Goal: Task Accomplishment & Management: Manage account settings

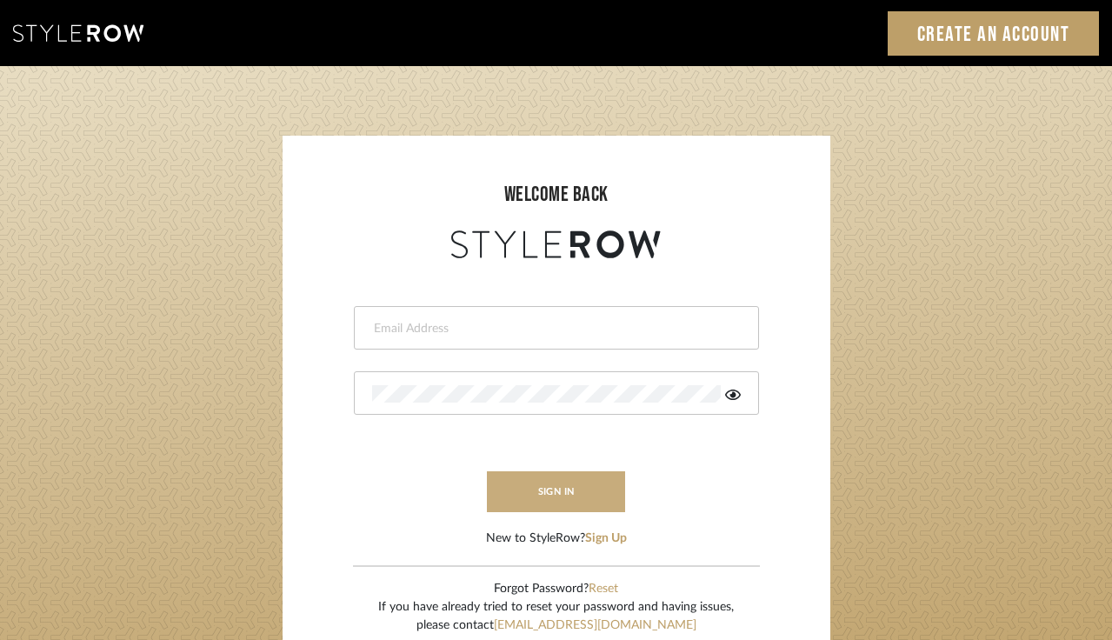
type input "sheridan@erinnv.com"
click at [549, 498] on button "sign in" at bounding box center [556, 491] width 139 height 41
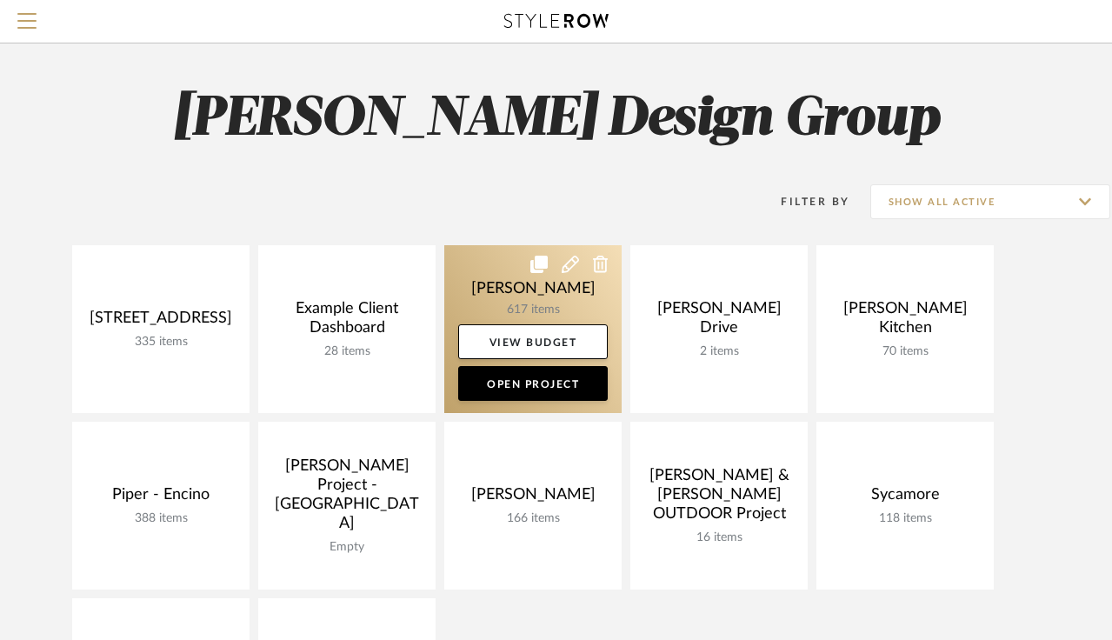
click at [504, 308] on link at bounding box center [532, 329] width 177 height 168
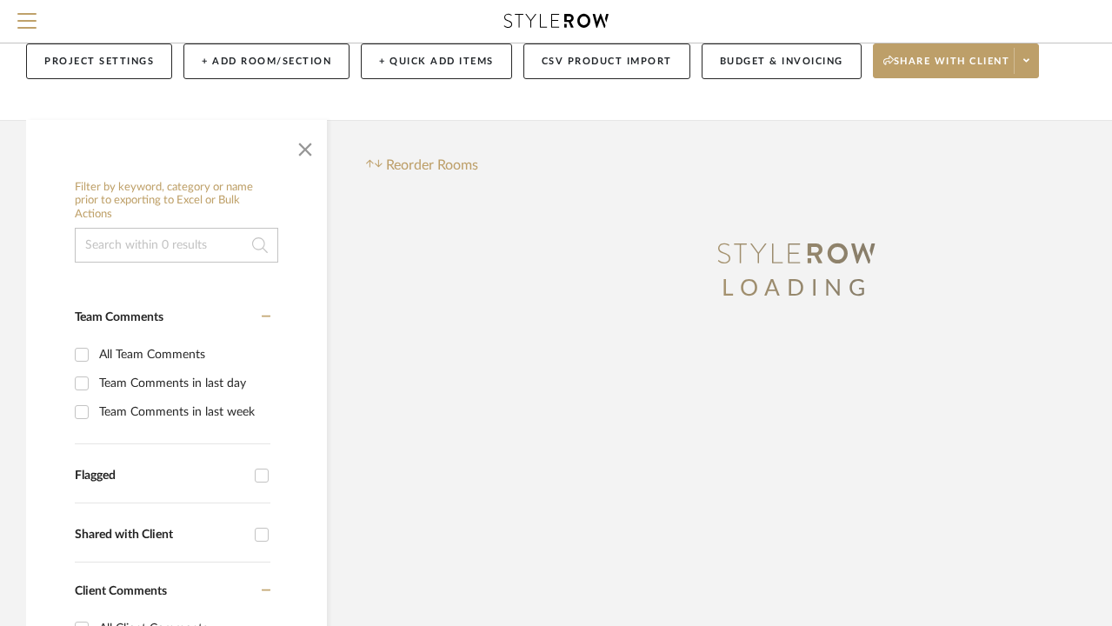
scroll to position [148, 0]
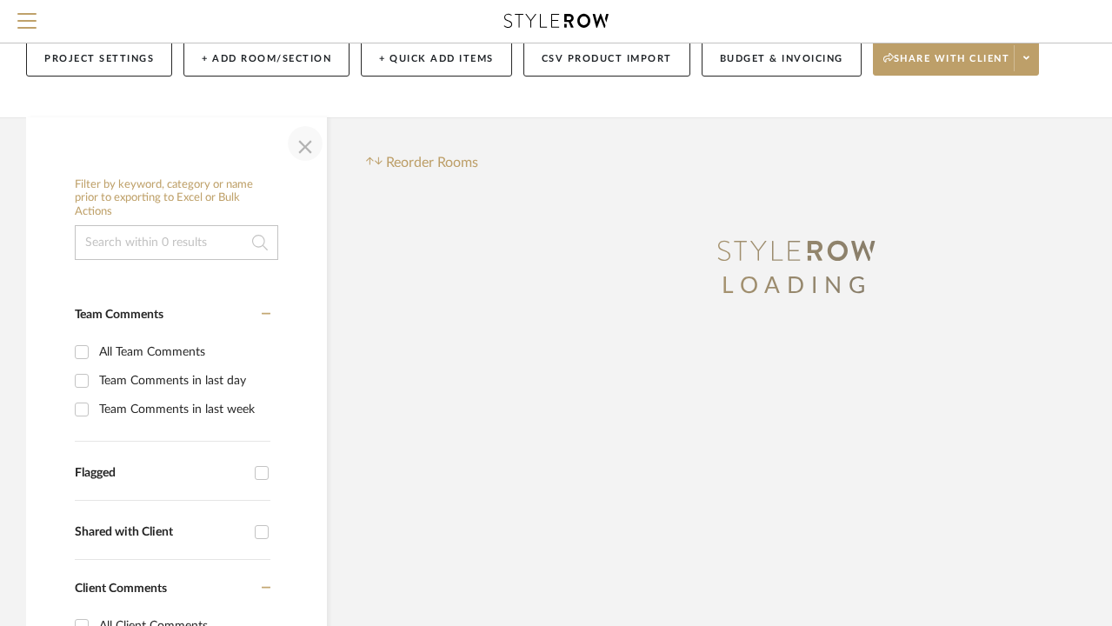
click at [295, 146] on span "button" at bounding box center [305, 144] width 42 height 42
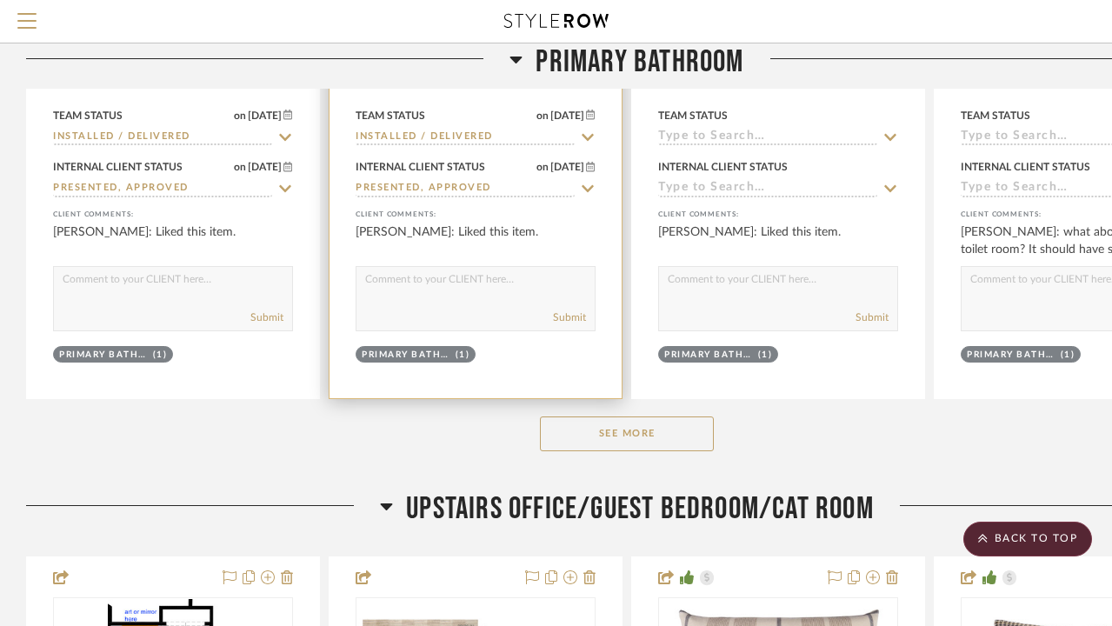
scroll to position [1716, 0]
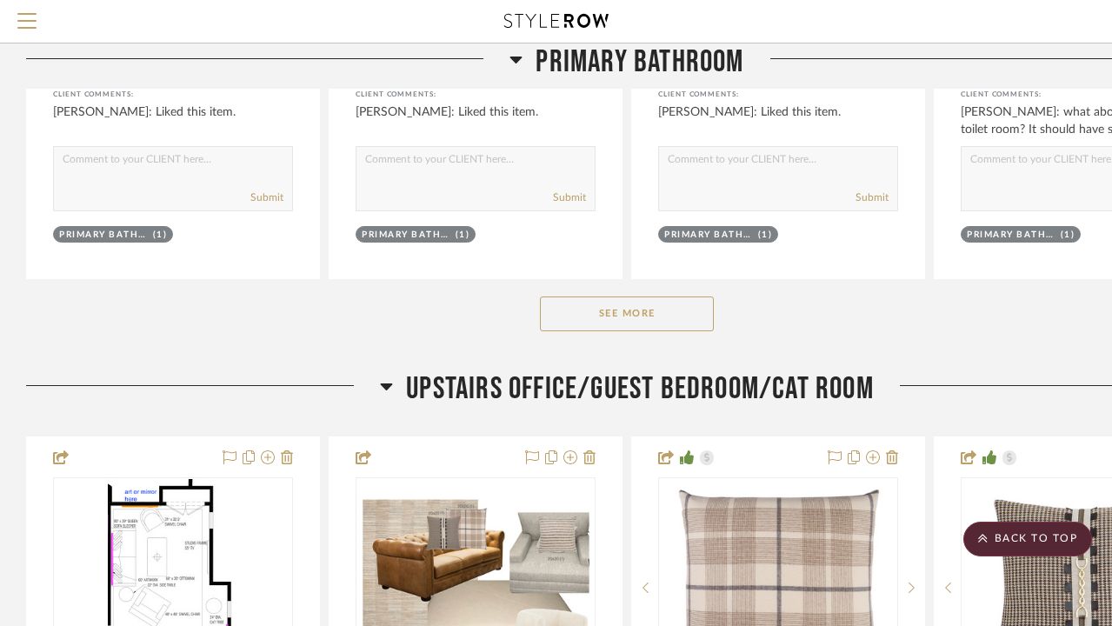
click at [623, 299] on button "See More" at bounding box center [627, 313] width 174 height 35
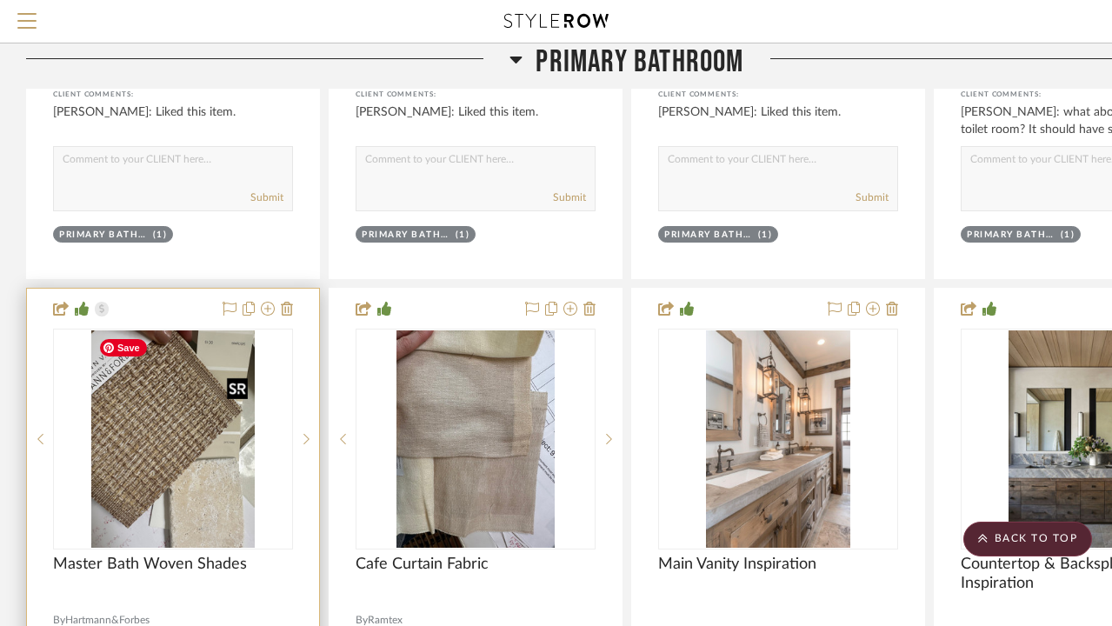
click at [0, 0] on img at bounding box center [0, 0] width 0 height 0
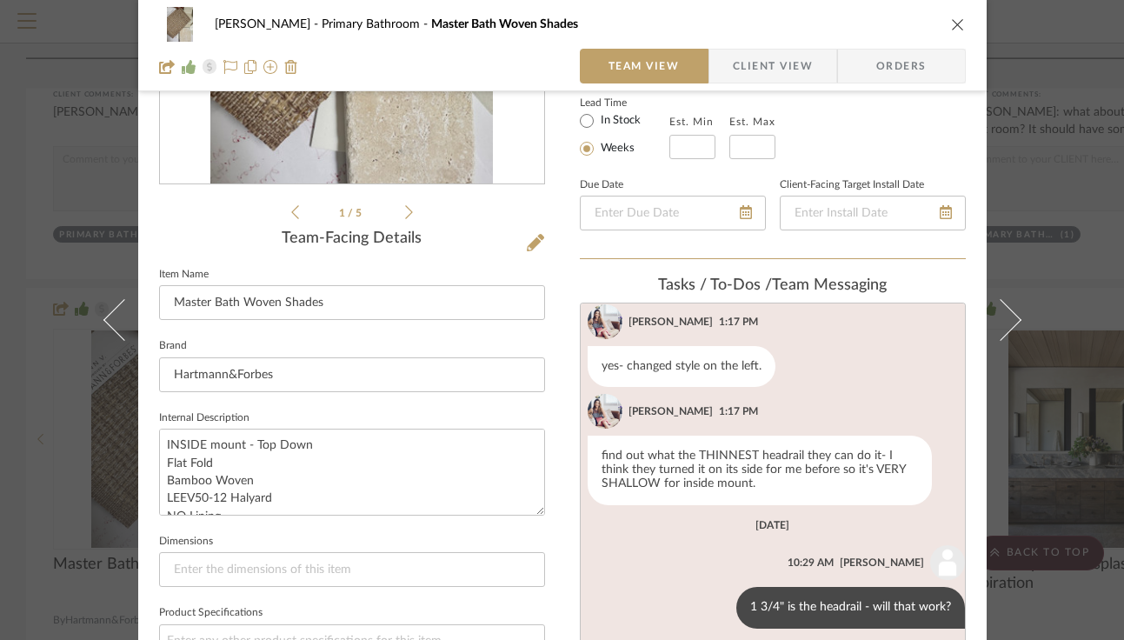
scroll to position [323, 0]
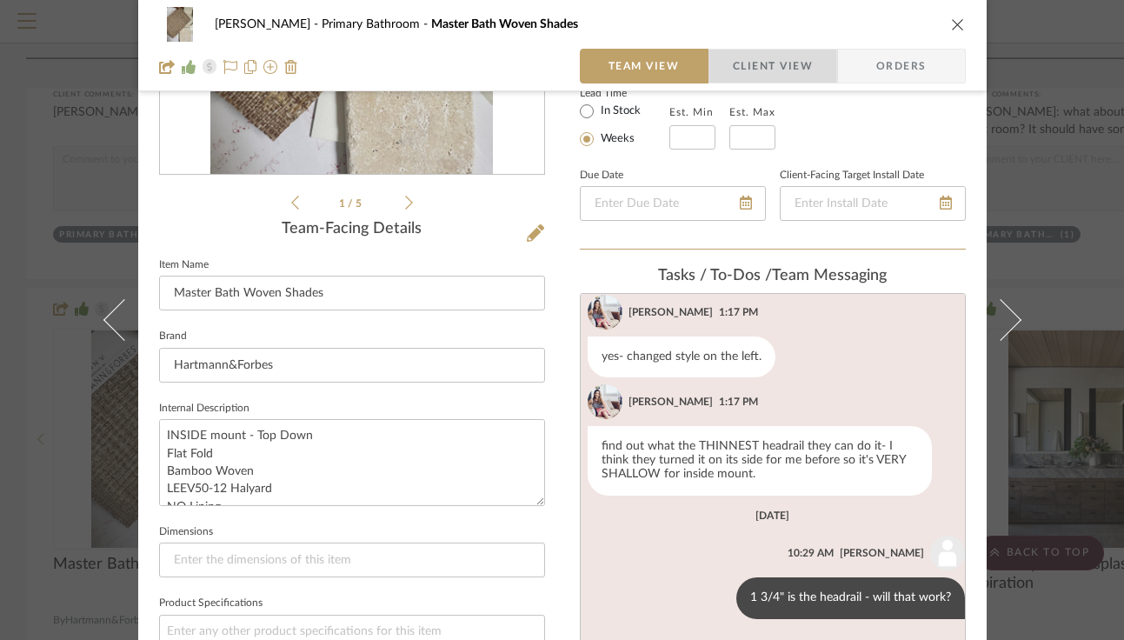
click at [797, 50] on span "Client View" at bounding box center [773, 66] width 80 height 35
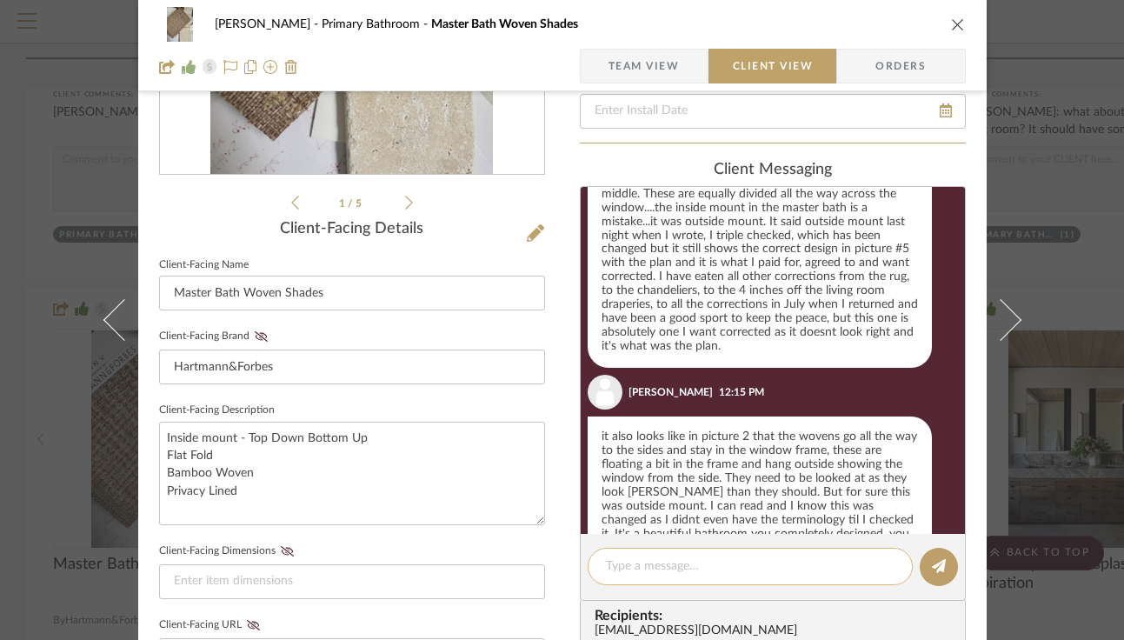
scroll to position [2153, 0]
click at [700, 553] on div at bounding box center [750, 566] width 325 height 37
click at [694, 564] on textarea at bounding box center [750, 566] width 289 height 18
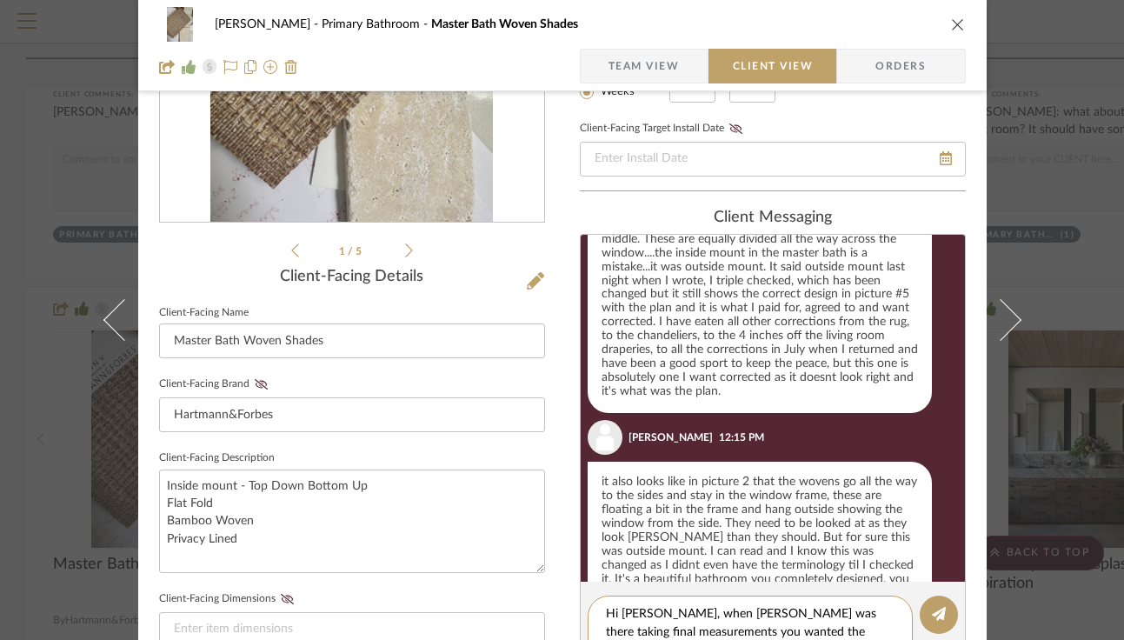
scroll to position [393, 0]
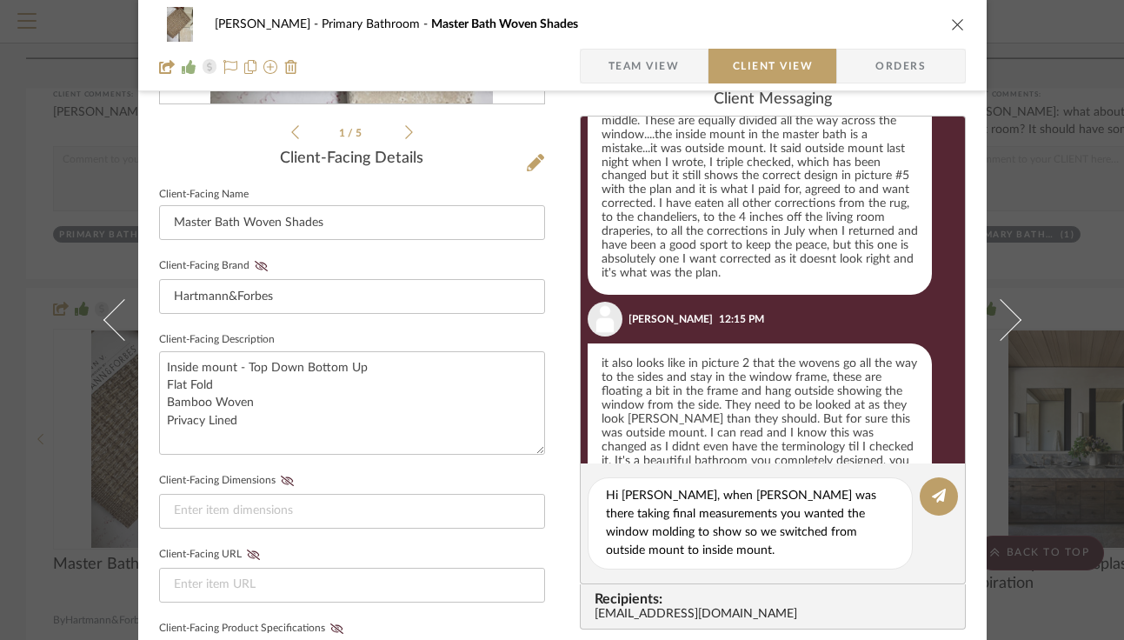
click at [405, 134] on icon at bounding box center [409, 132] width 8 height 16
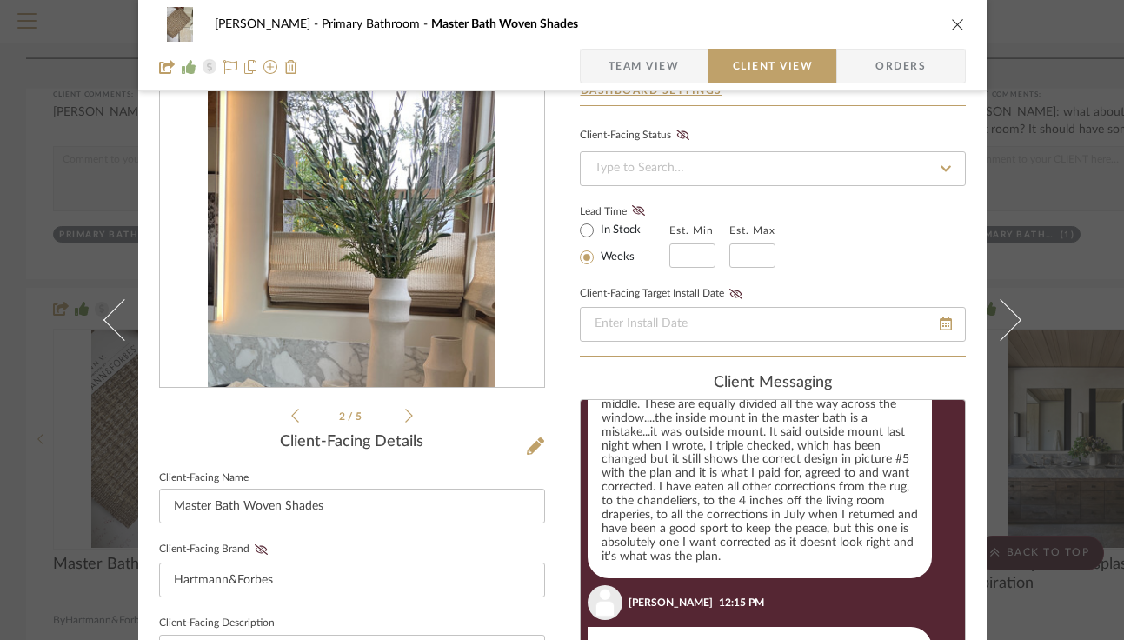
scroll to position [105, 0]
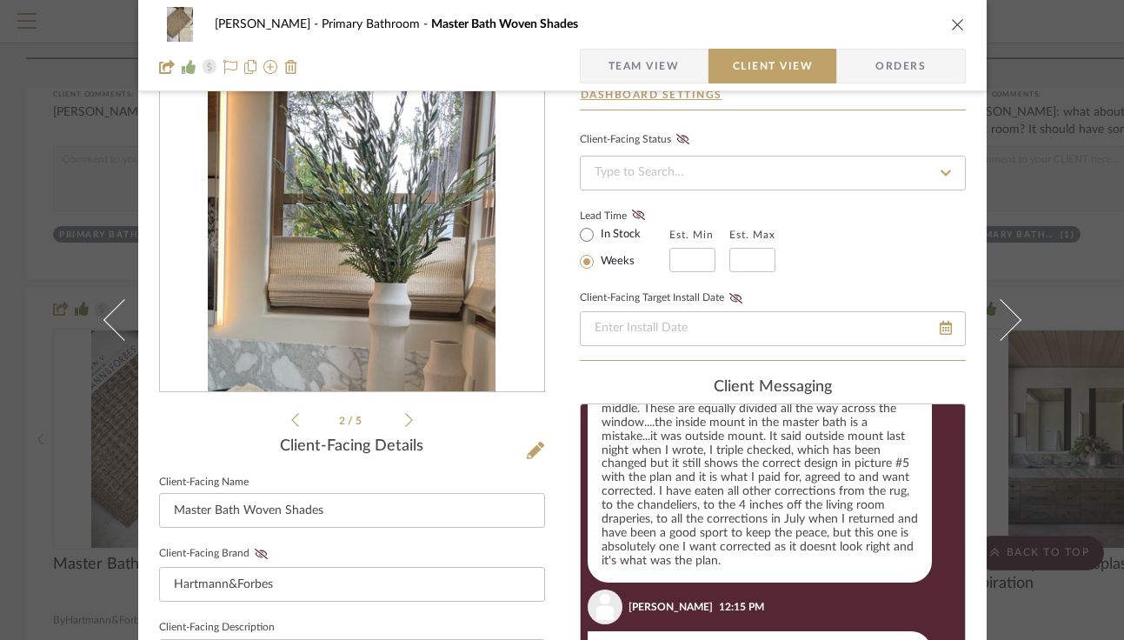
click at [405, 426] on icon at bounding box center [409, 420] width 8 height 16
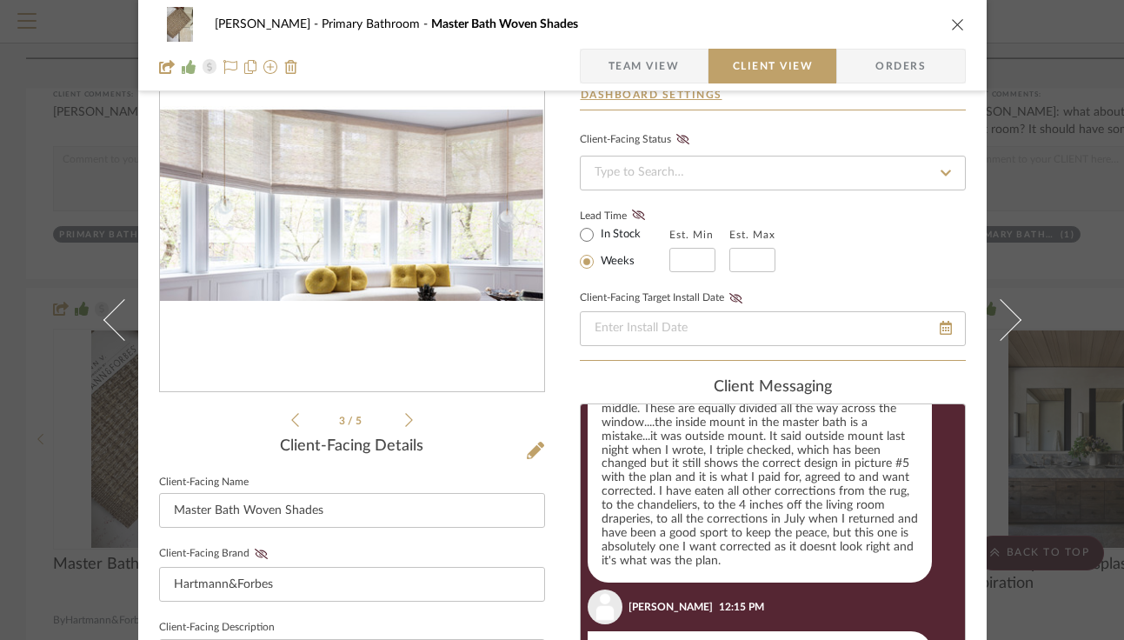
click at [405, 417] on icon at bounding box center [409, 420] width 8 height 16
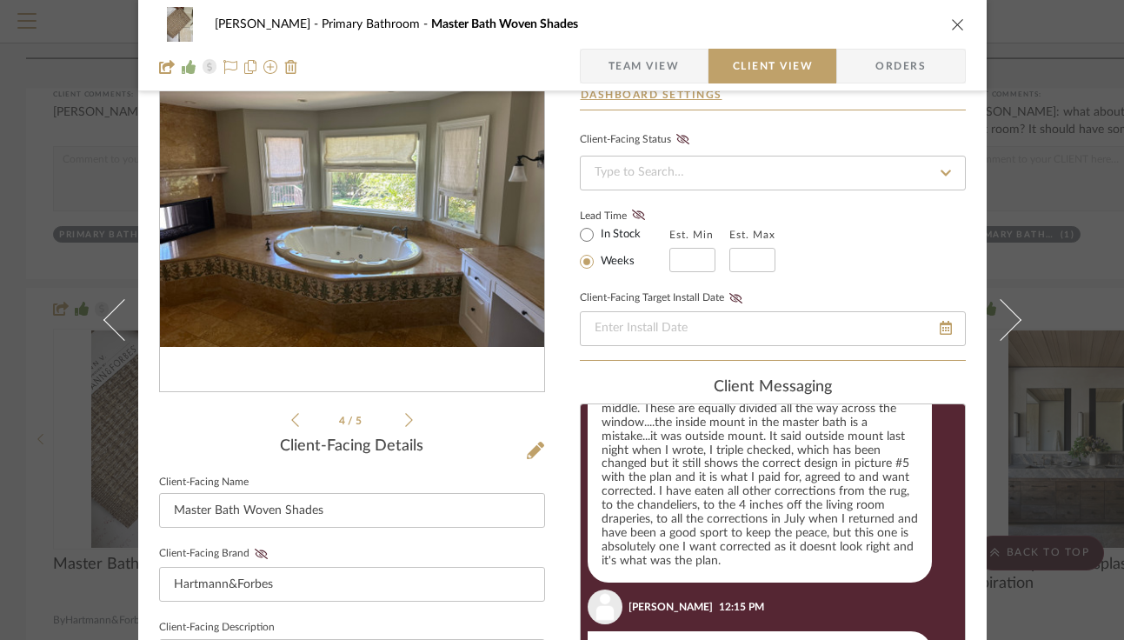
click at [405, 417] on icon at bounding box center [409, 420] width 8 height 16
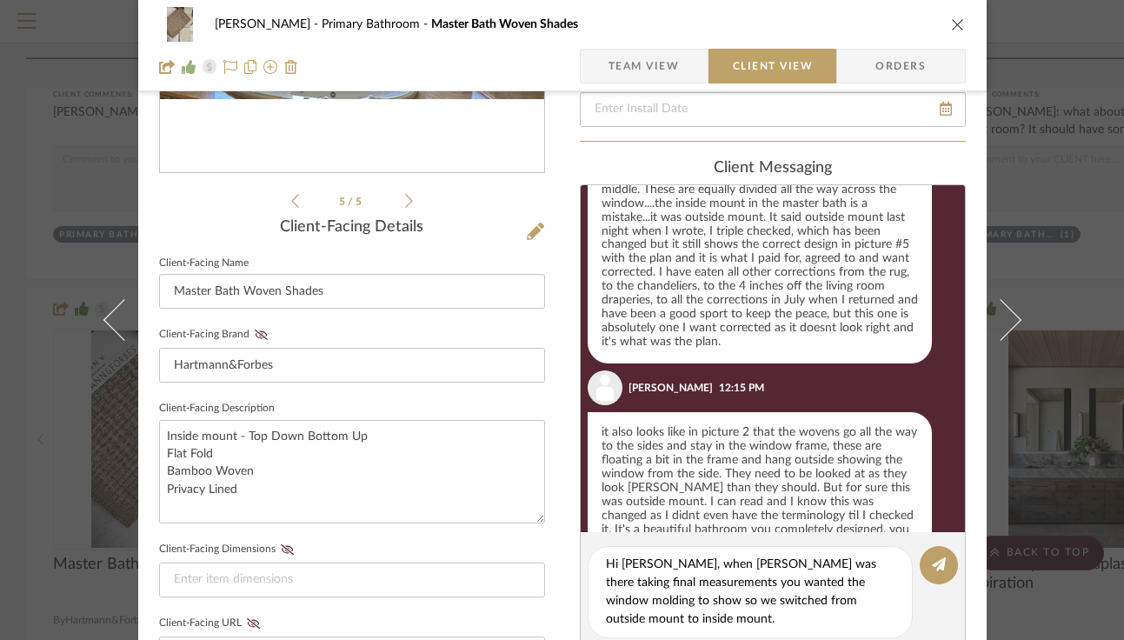
scroll to position [330, 0]
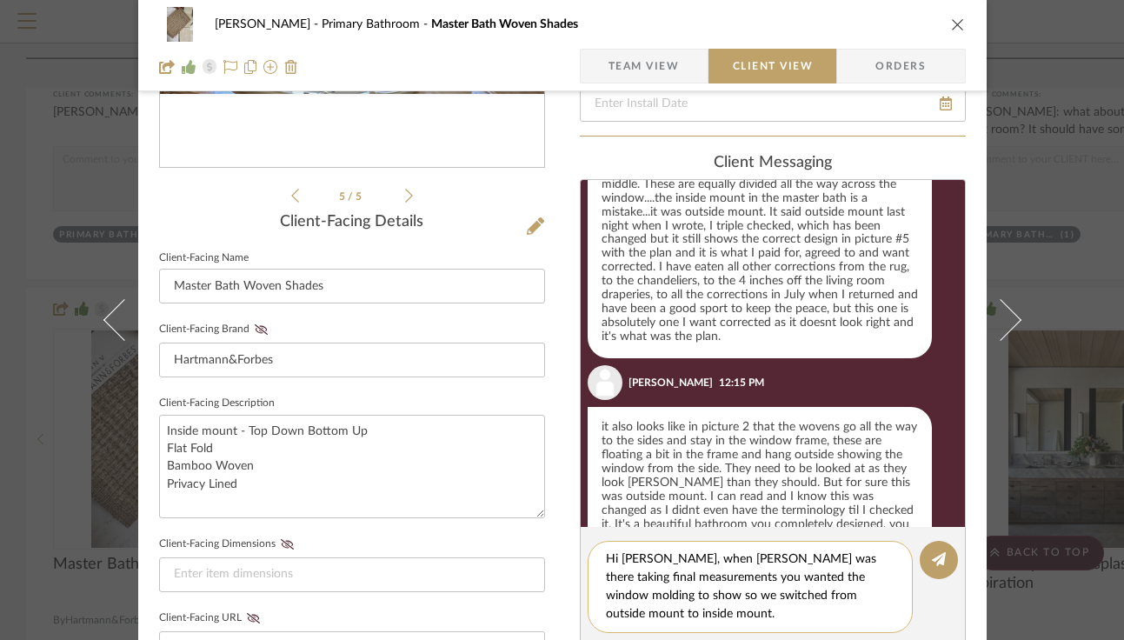
click at [717, 596] on textarea "Hi Lisa, when Erinn was there taking final measurements you wanted the window m…" at bounding box center [750, 586] width 289 height 73
drag, startPoint x: 824, startPoint y: 603, endPoint x: 716, endPoint y: 604, distance: 107.8
click at [716, 604] on textarea "Hi Lisa, when Erinn was there taking final measurements you wanted the window m…" at bounding box center [750, 586] width 289 height 73
click at [677, 597] on textarea "Hi Lisa, when Erinn was there taking final measurements you wanted the window m…" at bounding box center [750, 577] width 289 height 55
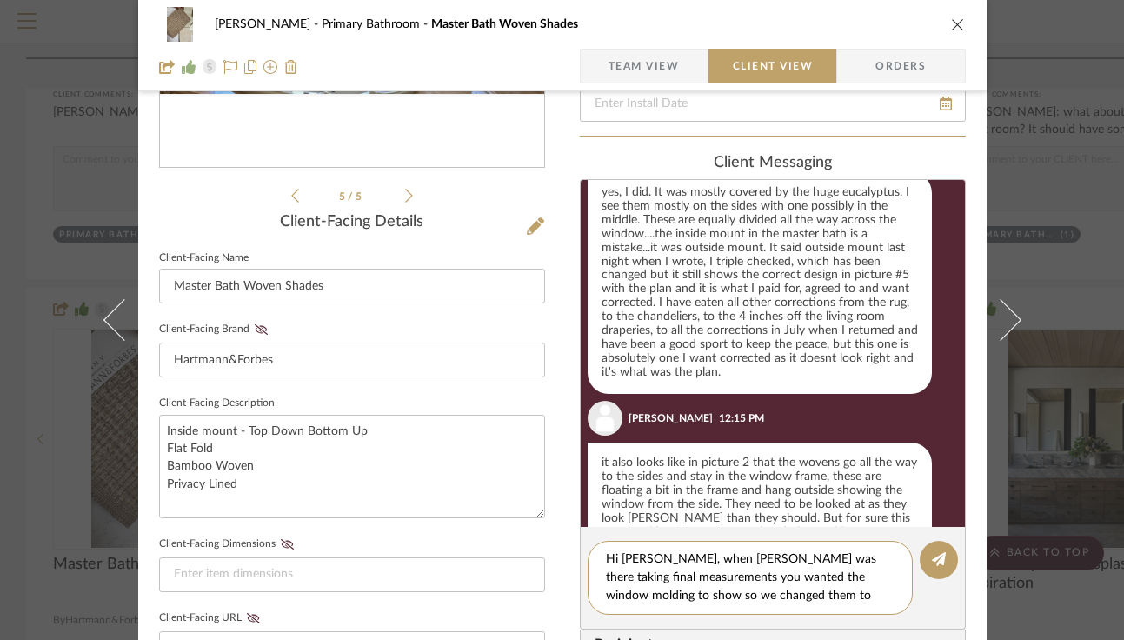
scroll to position [2103, 0]
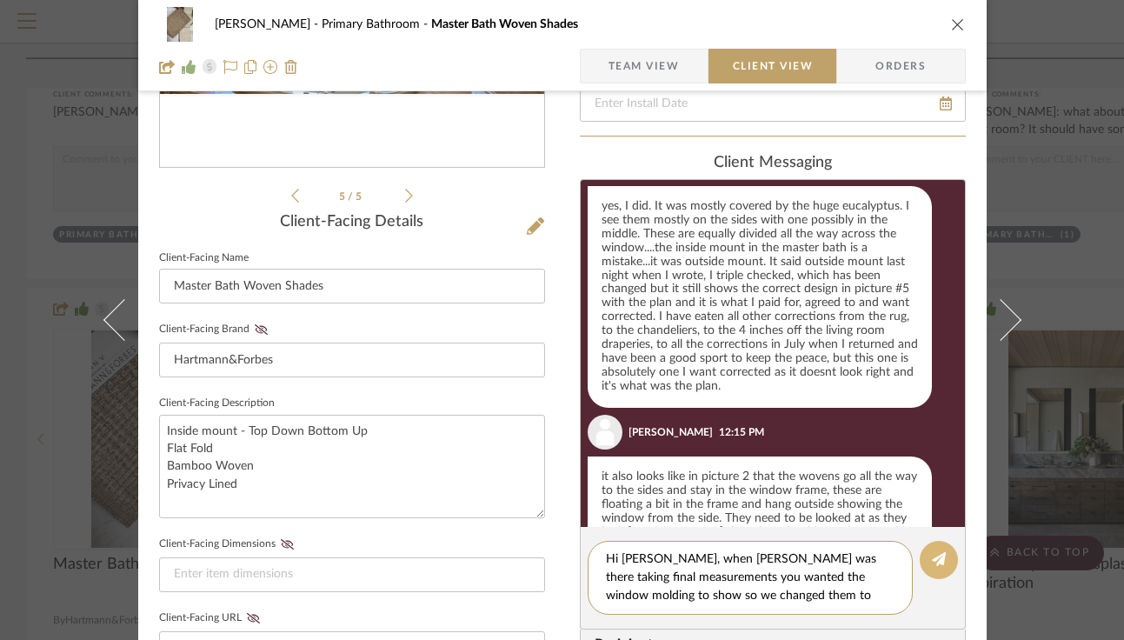
type textarea "Hi [PERSON_NAME], when [PERSON_NAME] was there taking final measurements you wa…"
click at [932, 556] on icon at bounding box center [939, 559] width 14 height 14
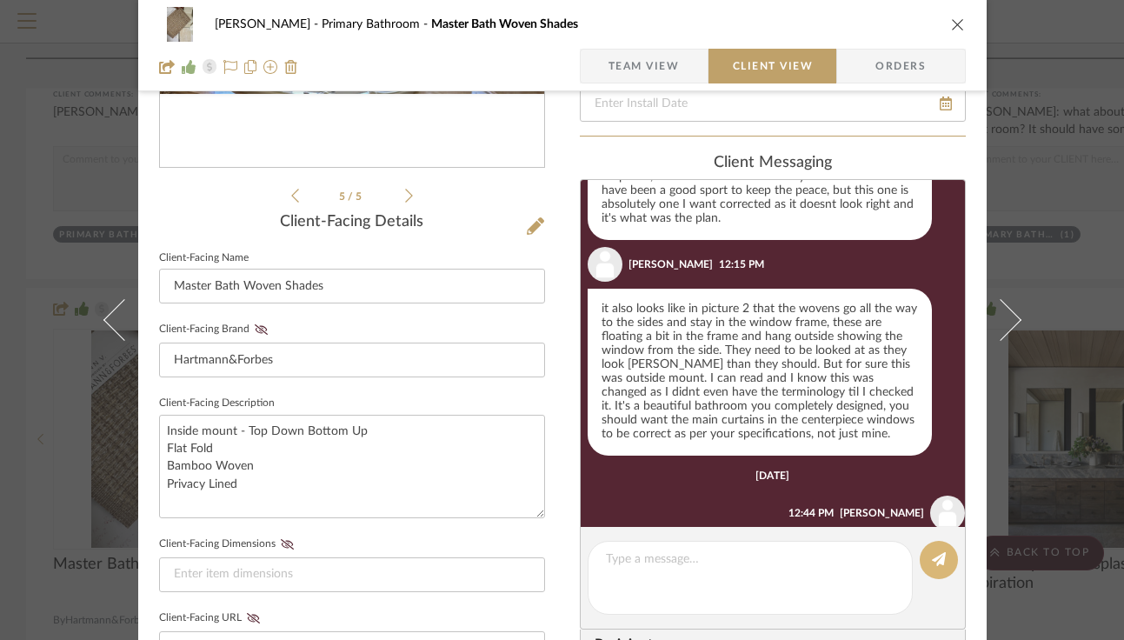
scroll to position [2304, 0]
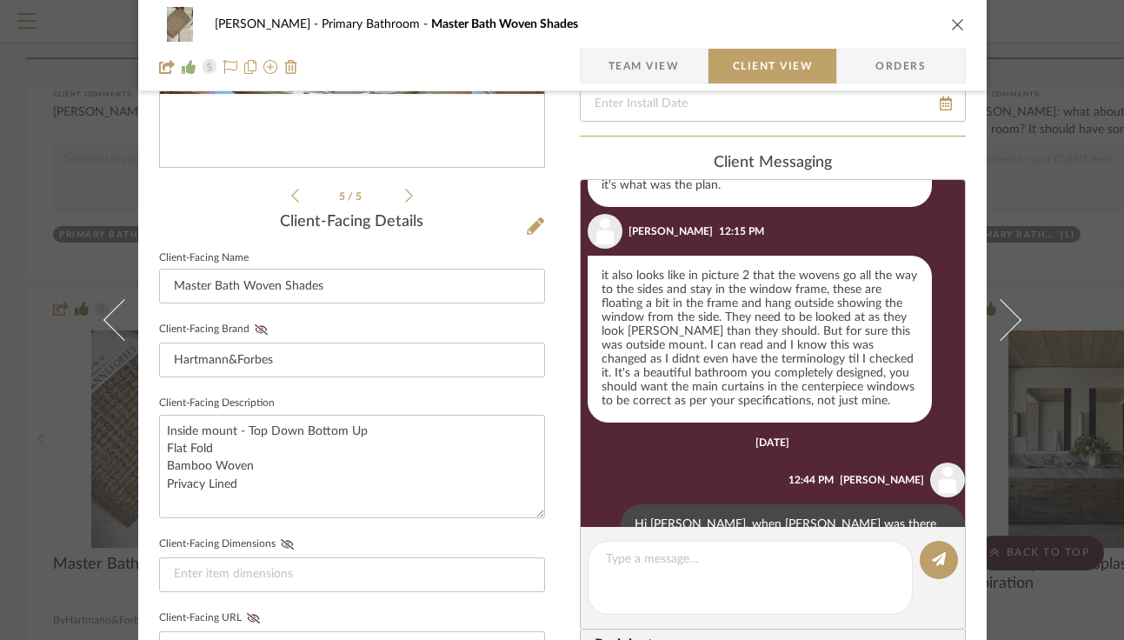
click at [951, 17] on icon "close" at bounding box center [958, 24] width 14 height 14
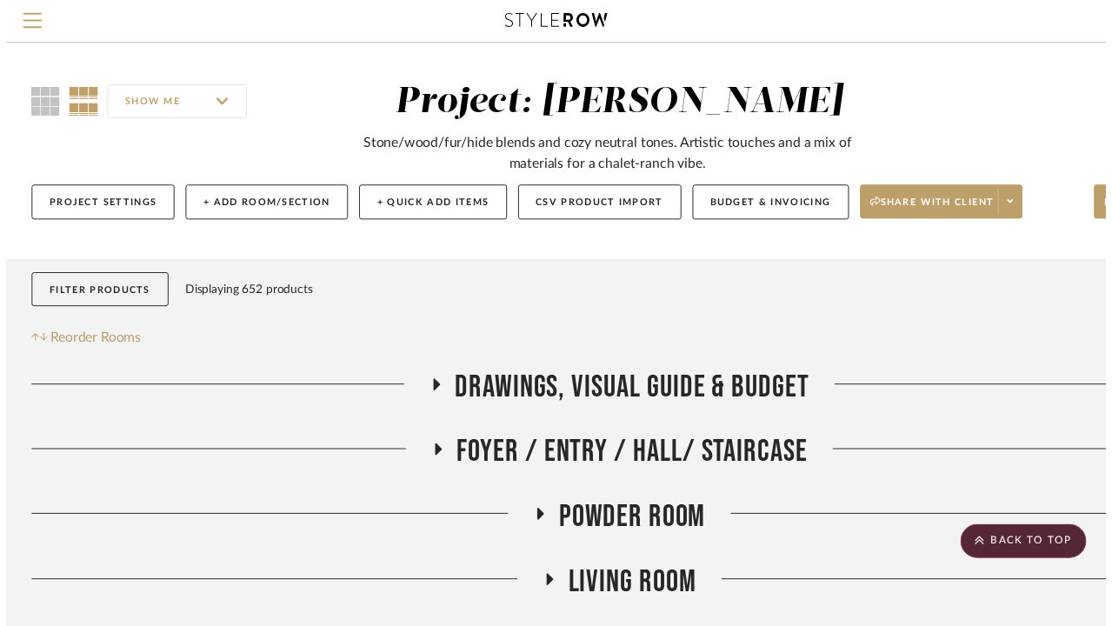
scroll to position [1716, 0]
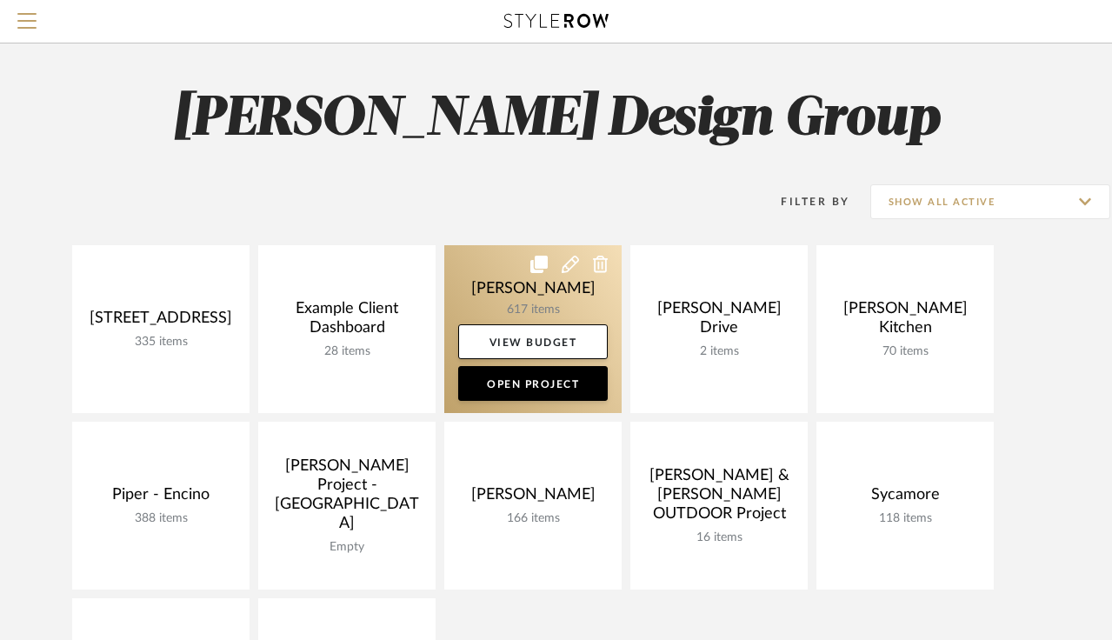
click at [489, 293] on link at bounding box center [532, 329] width 177 height 168
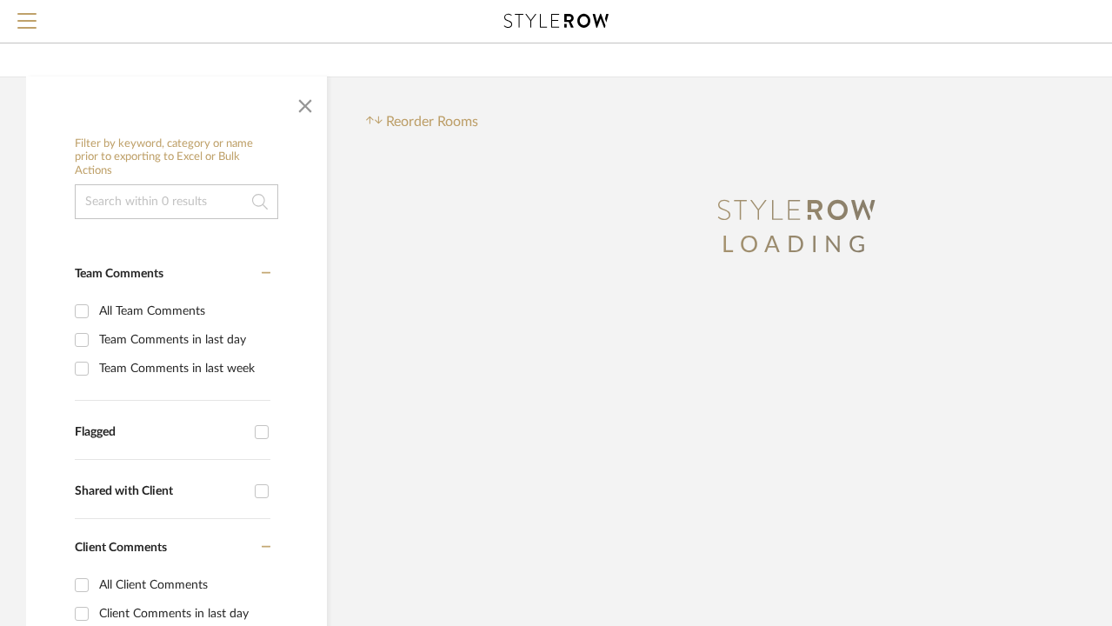
scroll to position [281, 0]
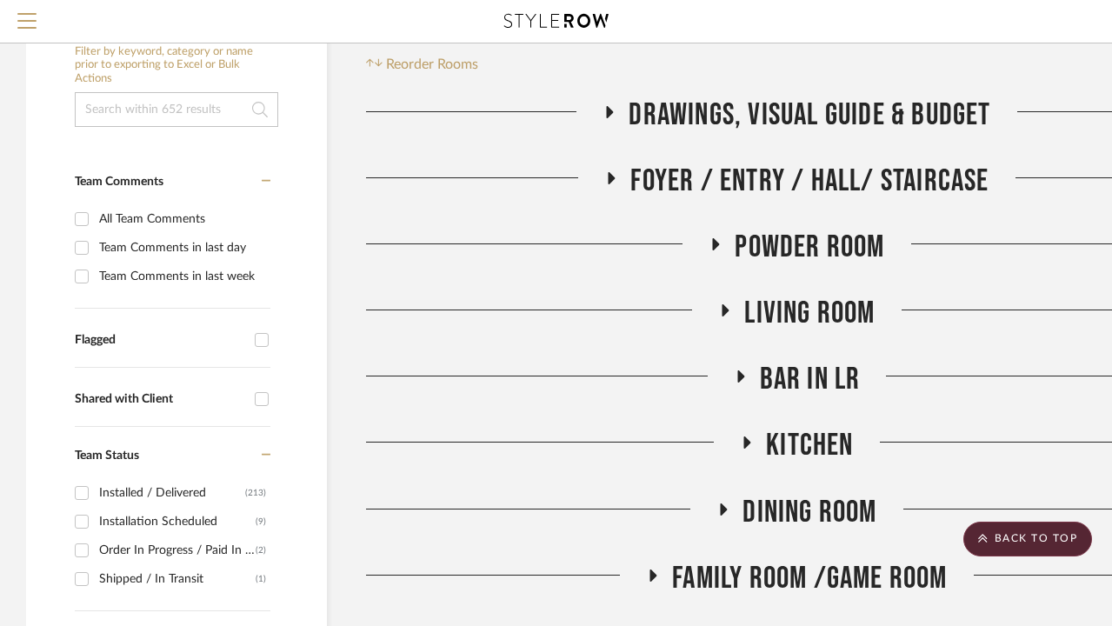
click at [774, 569] on span "Family Room /Game Room" at bounding box center [809, 578] width 275 height 37
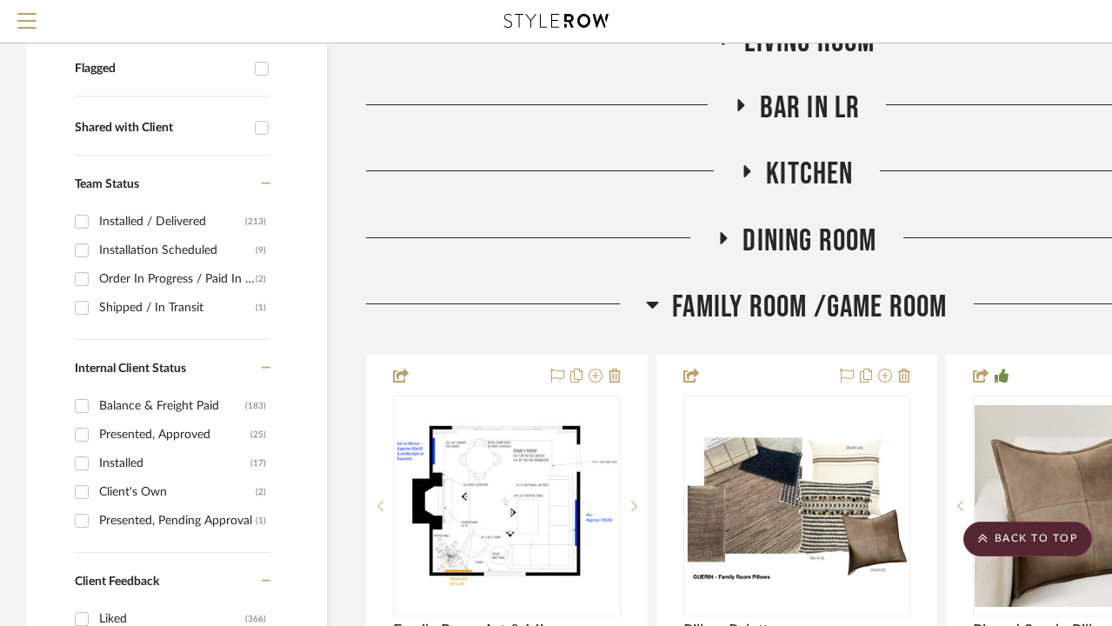
scroll to position [553, 0]
click at [787, 307] on span "Family Room /Game Room" at bounding box center [809, 306] width 275 height 37
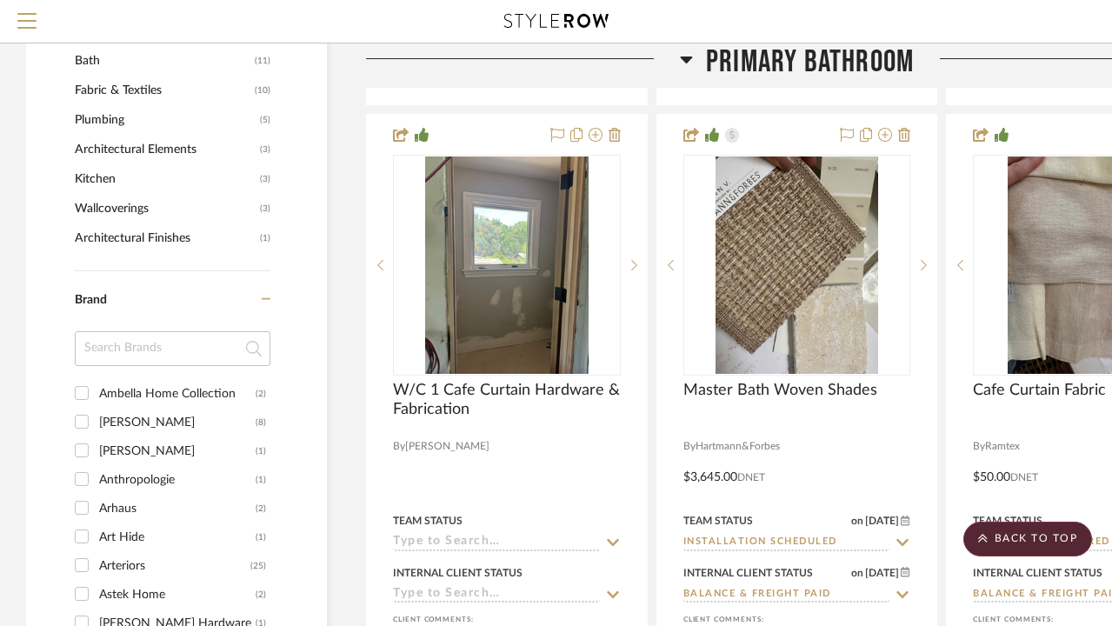
scroll to position [1892, 0]
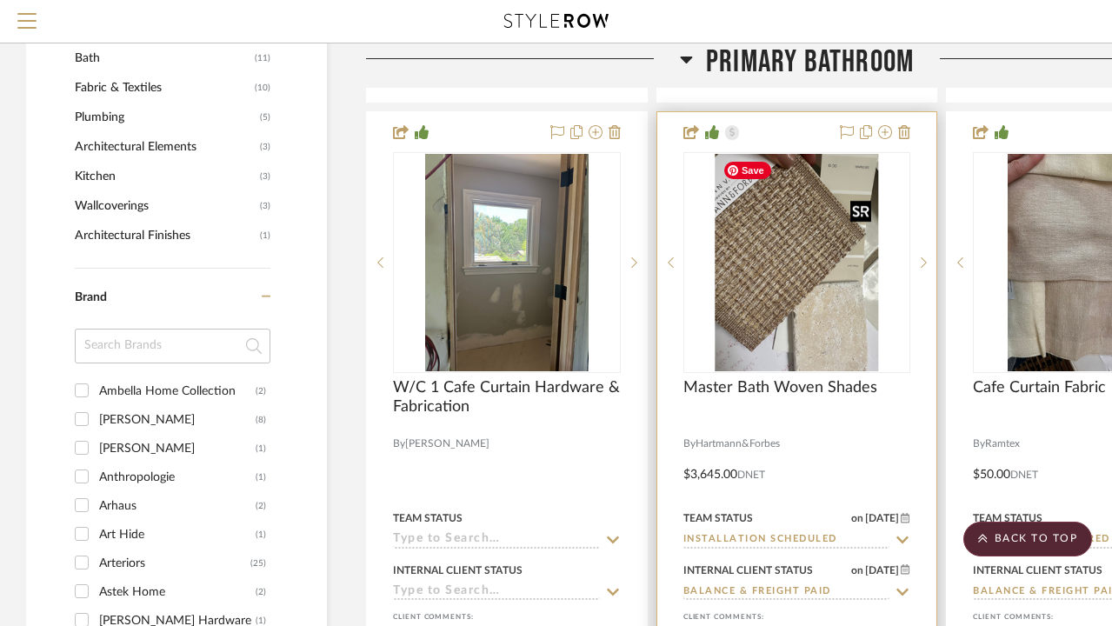
click at [0, 0] on img at bounding box center [0, 0] width 0 height 0
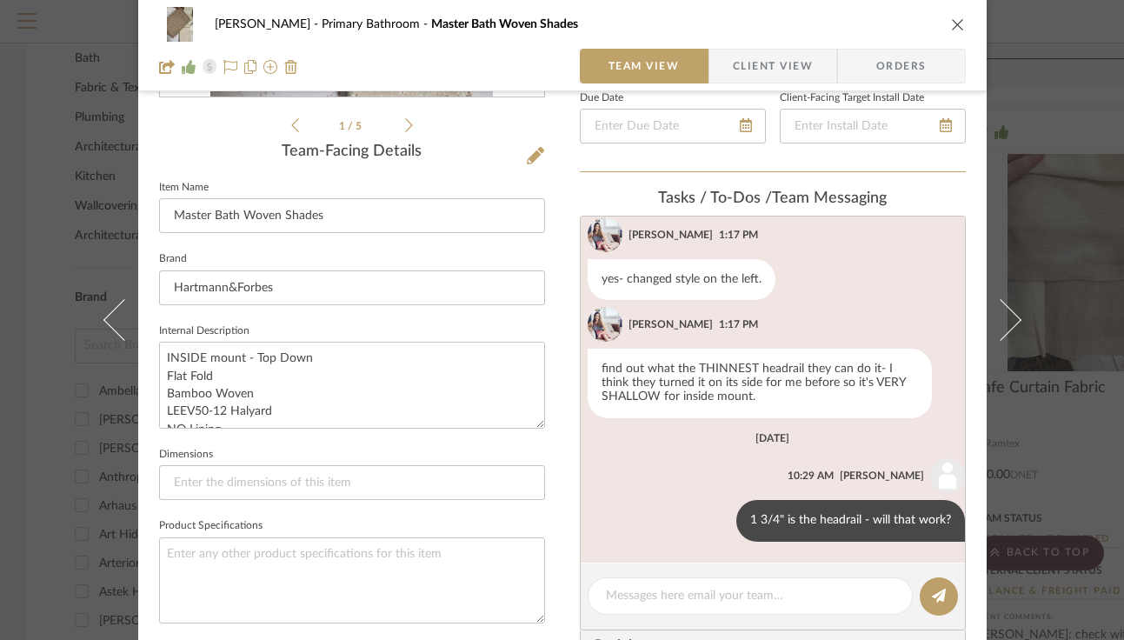
scroll to position [450, 0]
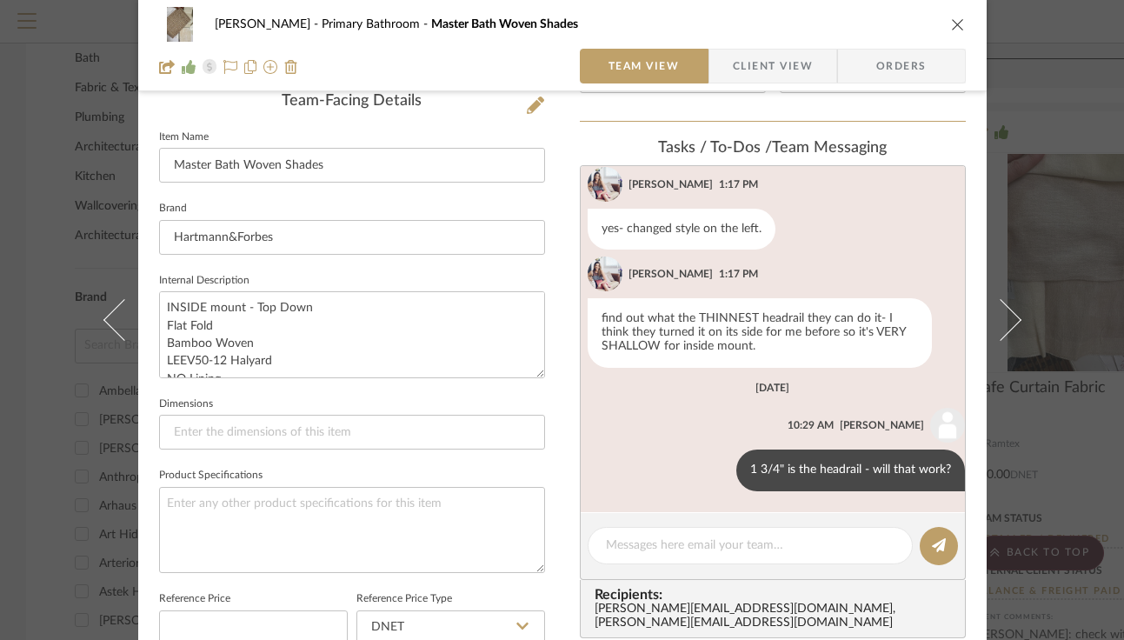
click at [744, 79] on span "Client View" at bounding box center [773, 66] width 80 height 35
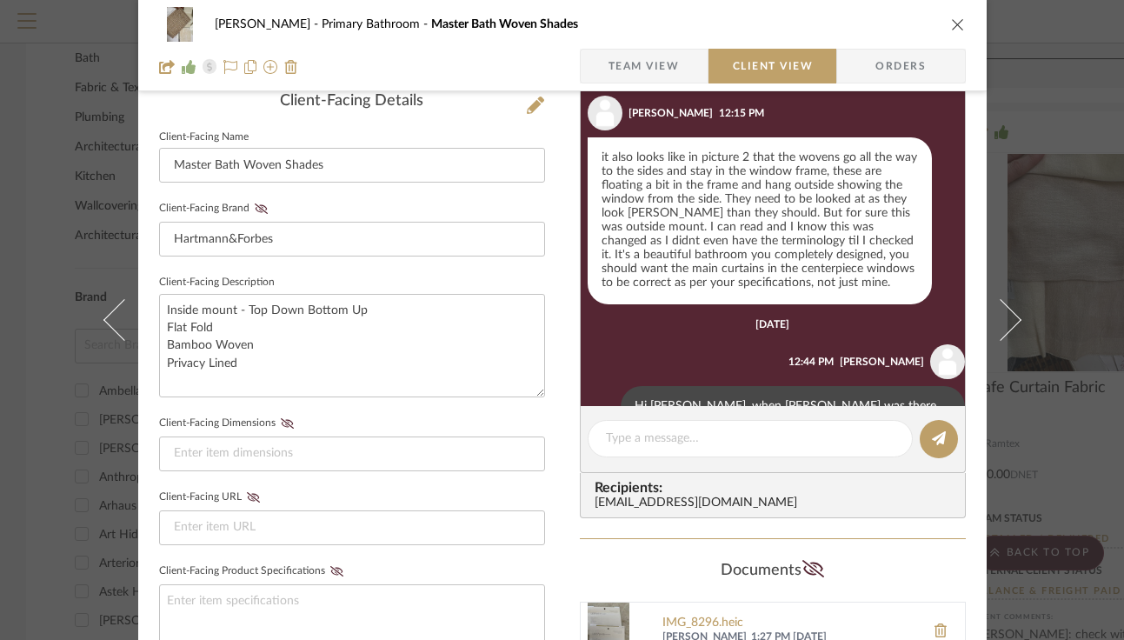
scroll to position [2304, 0]
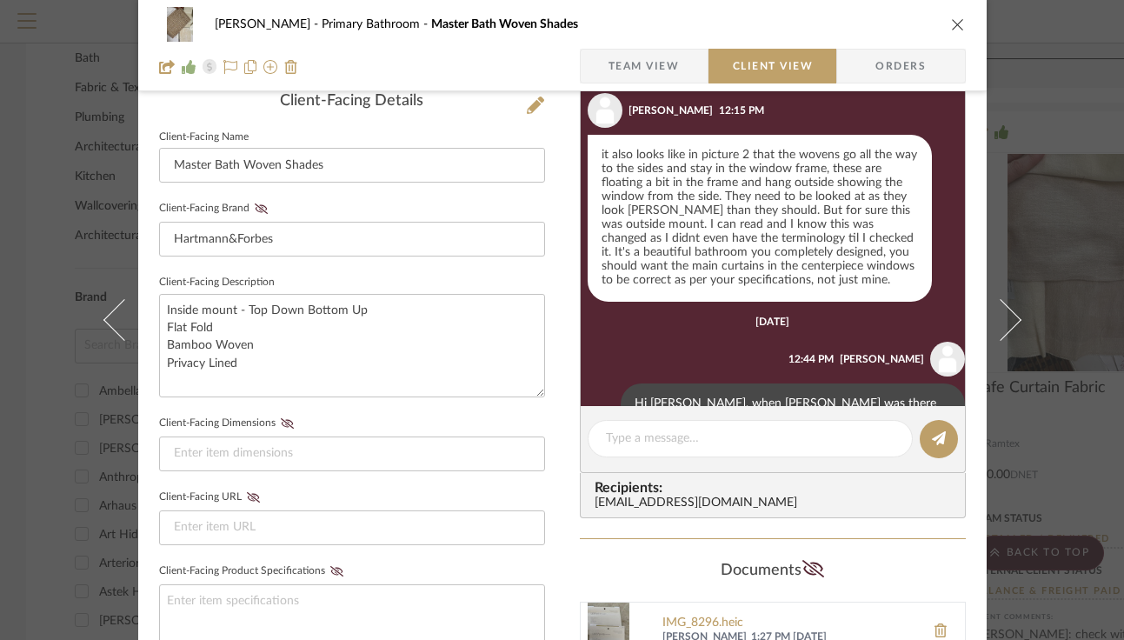
click at [594, 408] on button at bounding box center [604, 418] width 21 height 21
click at [525, 337] on span "Edit Message" at bounding box center [508, 330] width 71 height 15
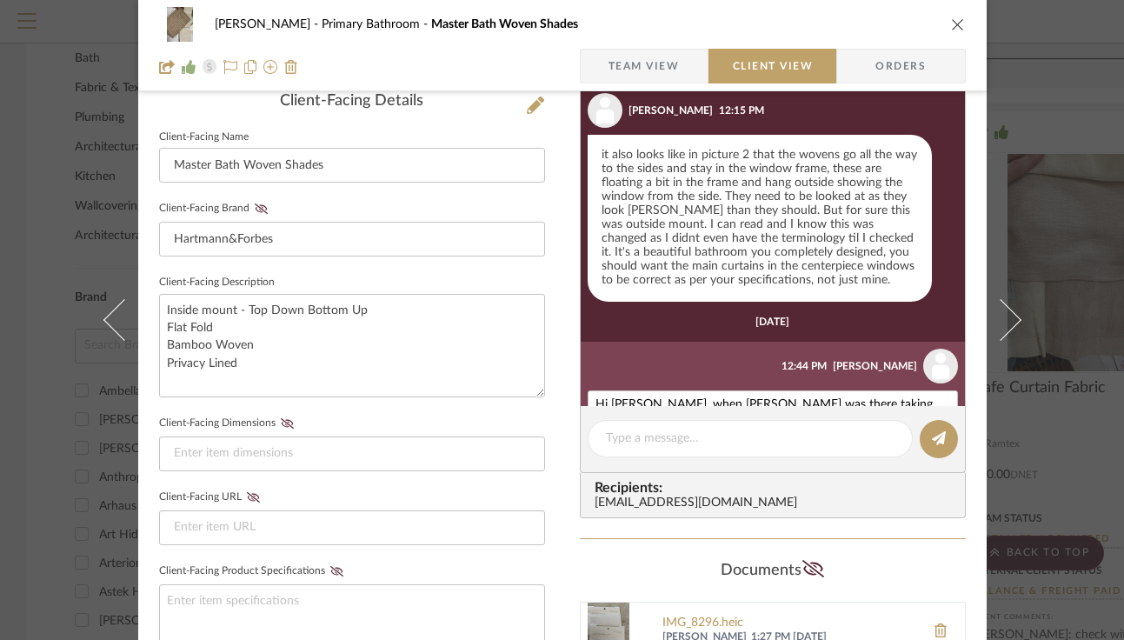
scroll to position [2325, 0]
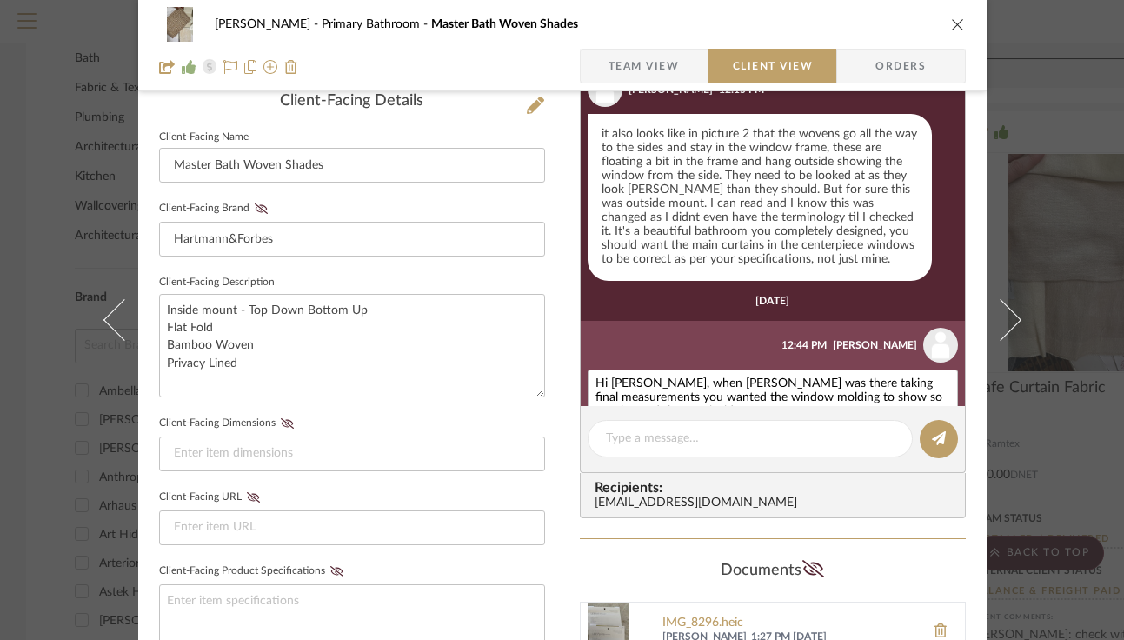
click at [671, 434] on div "CANCEL SAVE CHANGES" at bounding box center [773, 440] width 370 height 12
click at [657, 377] on textarea "Hi [PERSON_NAME], when [PERSON_NAME] was there taking final measurements you wa…" at bounding box center [773, 398] width 355 height 42
click at [656, 377] on textarea "Hi [PERSON_NAME], when [PERSON_NAME] was there taking final measurements you wa…" at bounding box center [773, 398] width 355 height 42
type textarea "Hi [PERSON_NAME], when [PERSON_NAME] was there taking final measurements you wa…"
click at [922, 434] on button "SAVE CHANGES" at bounding box center [919, 440] width 78 height 12
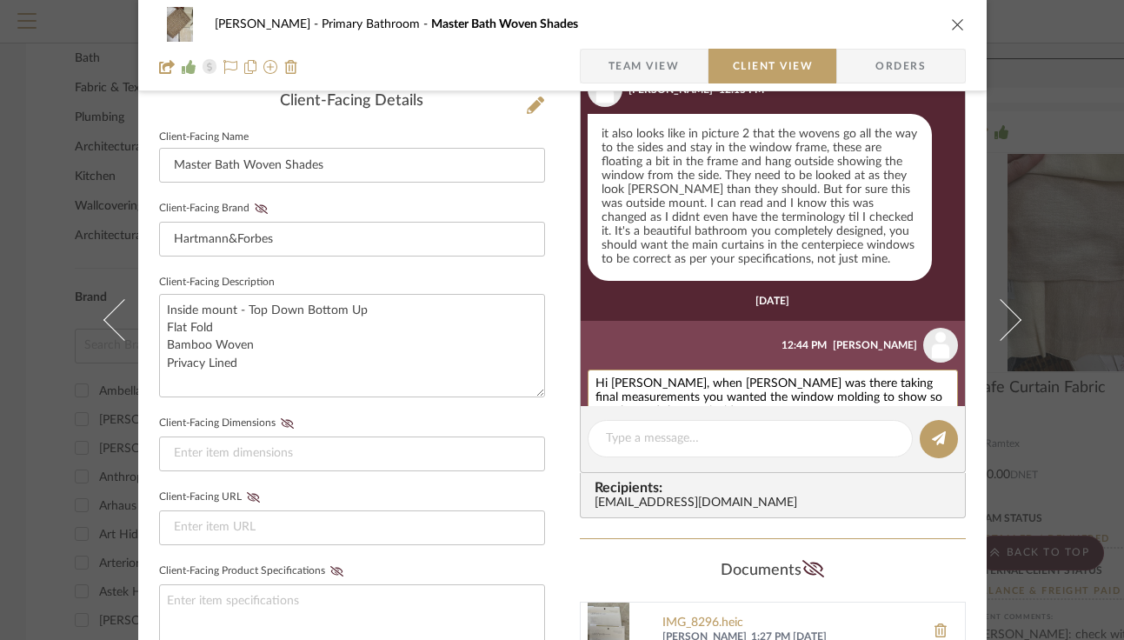
scroll to position [2305, 0]
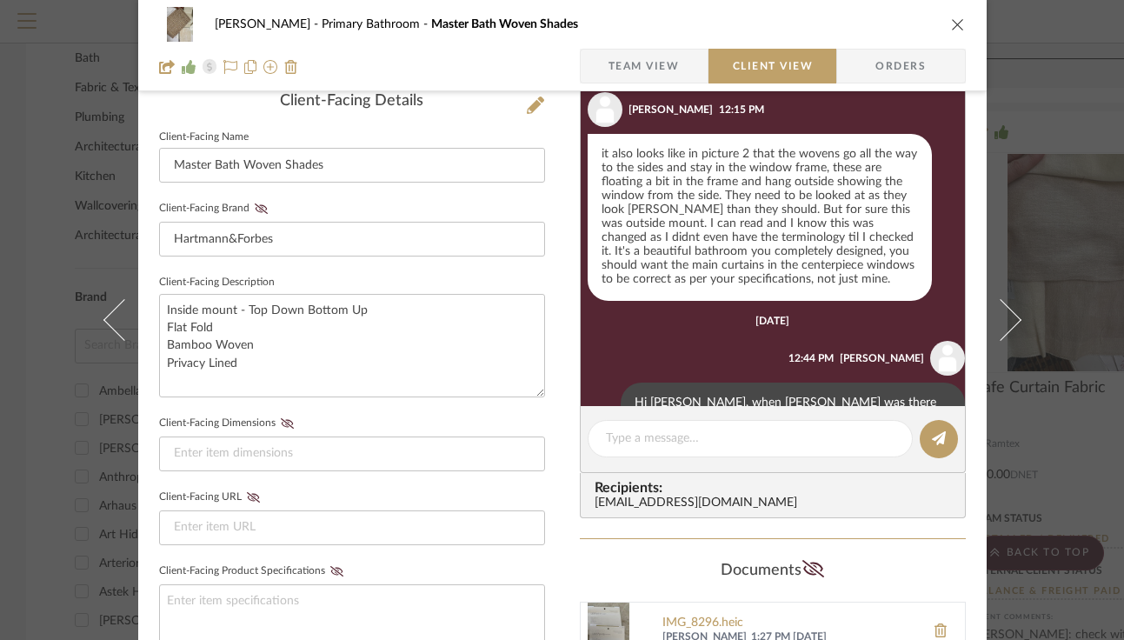
click at [956, 23] on icon "close" at bounding box center [958, 24] width 14 height 14
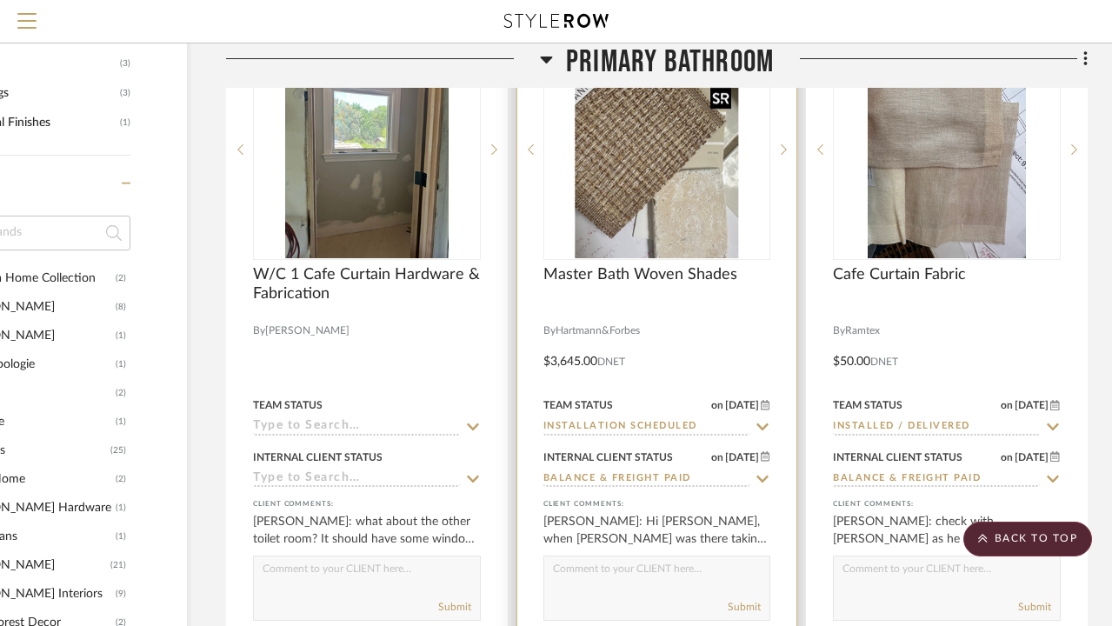
scroll to position [2005, 139]
click at [674, 427] on input "Installation Scheduled" at bounding box center [647, 427] width 207 height 17
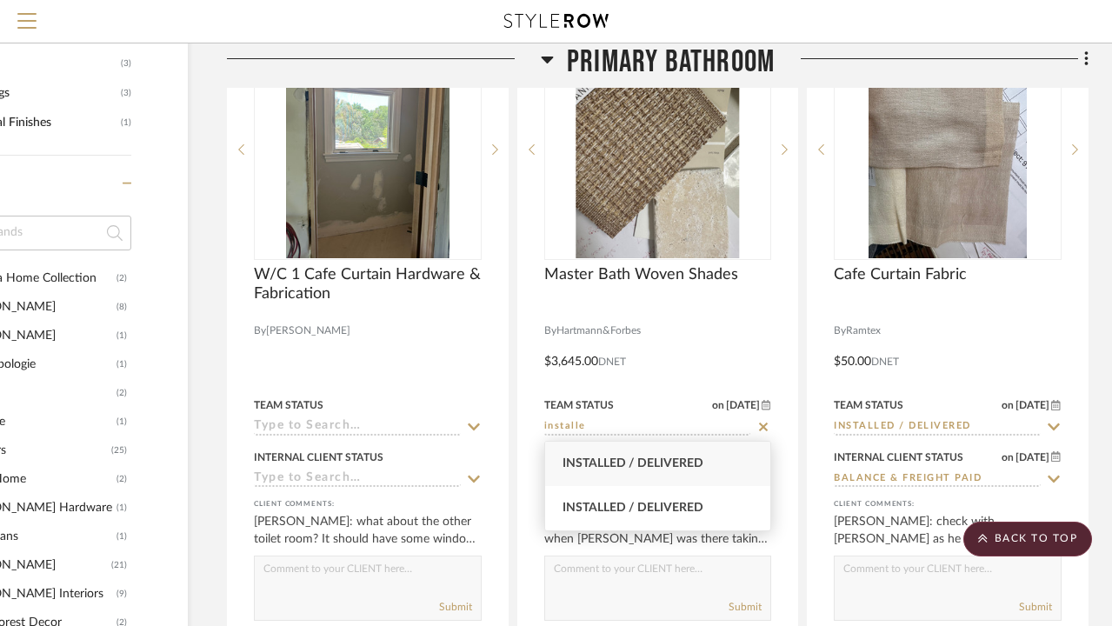
type input "installe"
click at [675, 471] on div "Installed / Delivered" at bounding box center [658, 464] width 226 height 44
type input "[DATE]"
type input "Installed / Delivered"
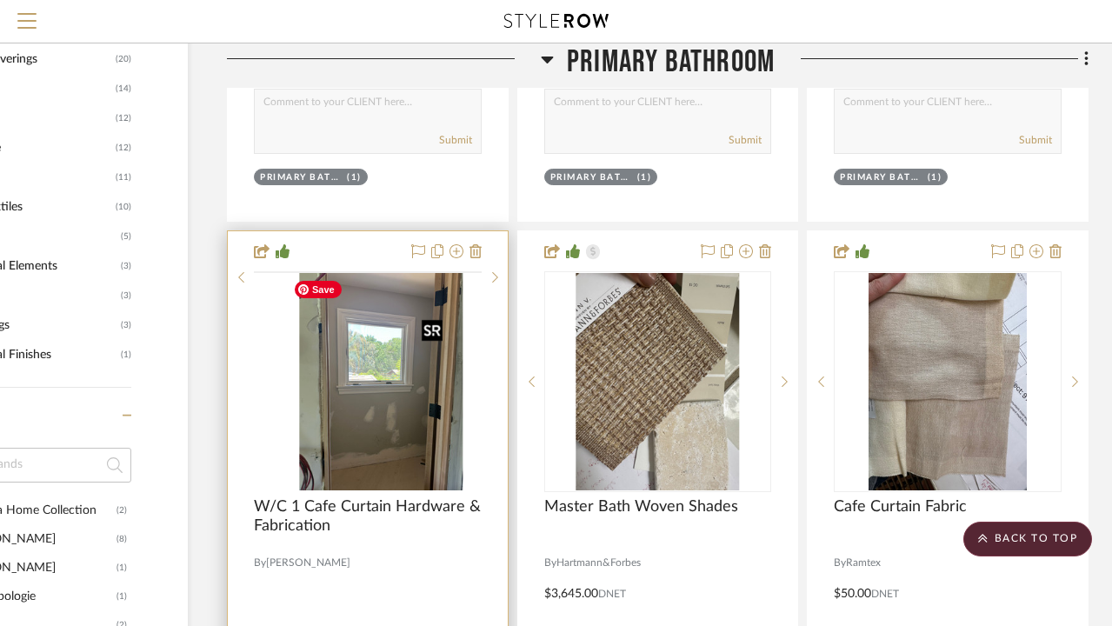
scroll to position [1773, 0]
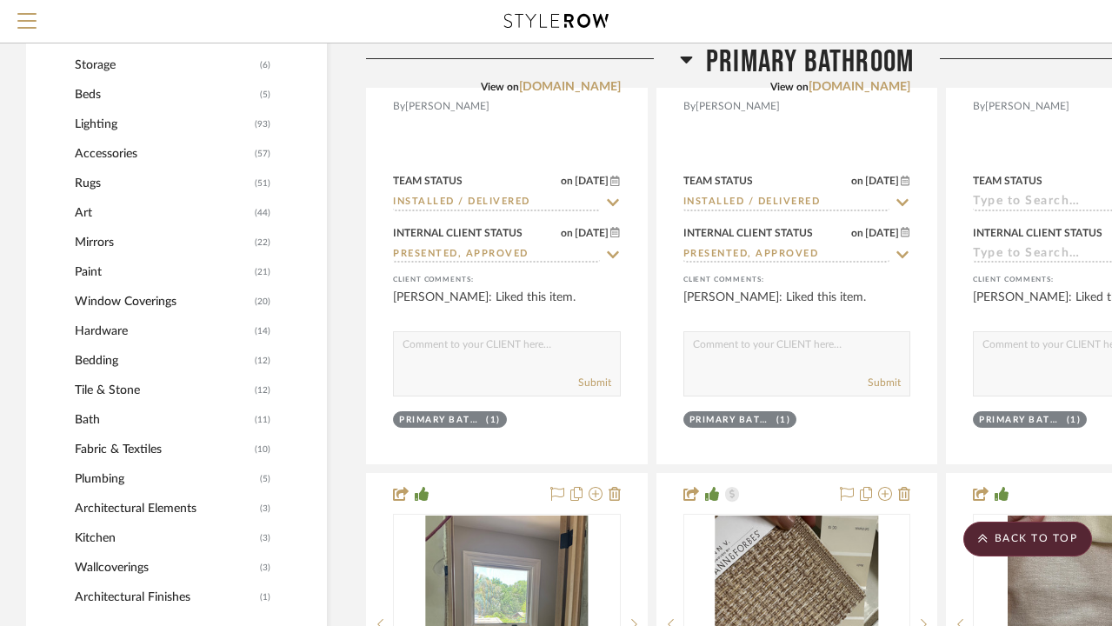
click at [158, 298] on span "Window Coverings" at bounding box center [163, 302] width 176 height 30
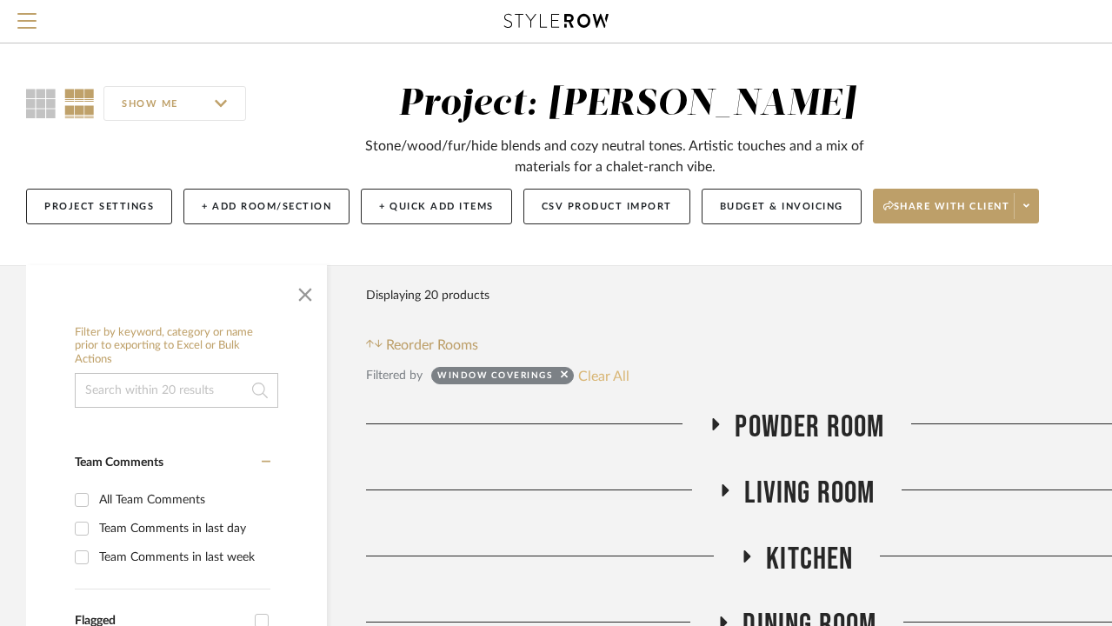
click at [599, 369] on button "Clear All" at bounding box center [603, 375] width 51 height 23
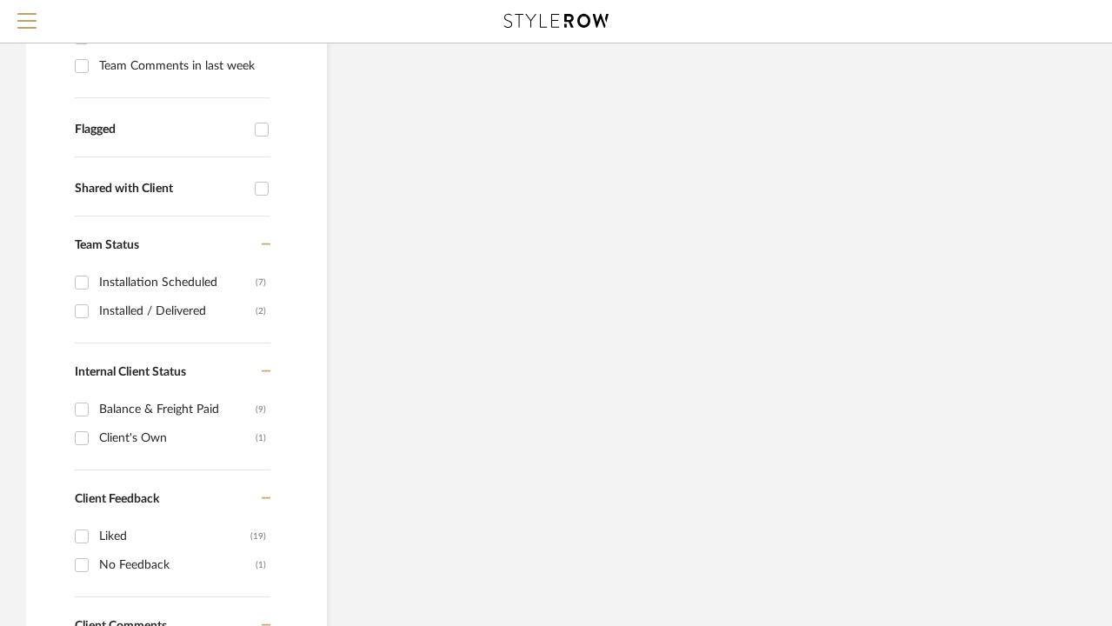
scroll to position [494, 0]
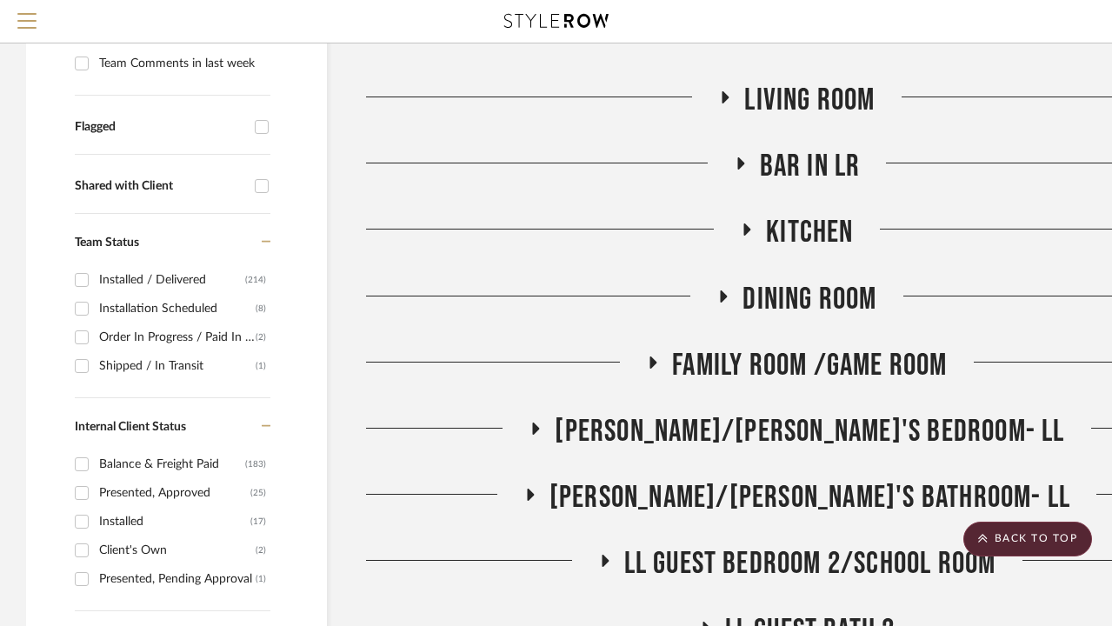
click at [175, 309] on div "Installation Scheduled" at bounding box center [177, 309] width 157 height 28
click at [96, 309] on input "Installation Scheduled (8)" at bounding box center [82, 309] width 28 height 28
checkbox input "true"
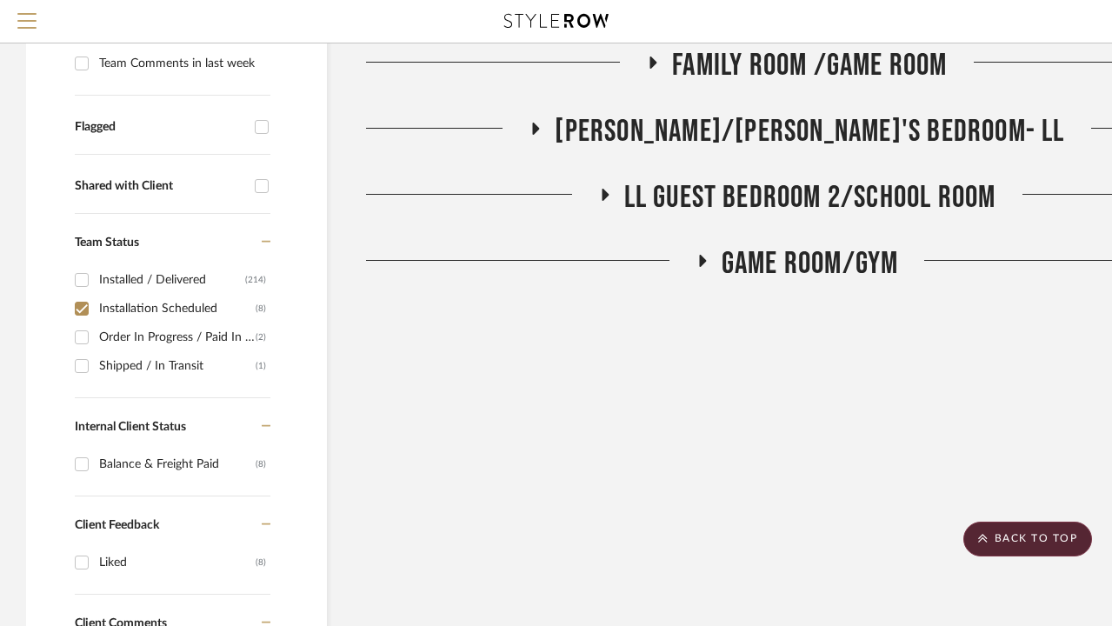
scroll to position [228, 0]
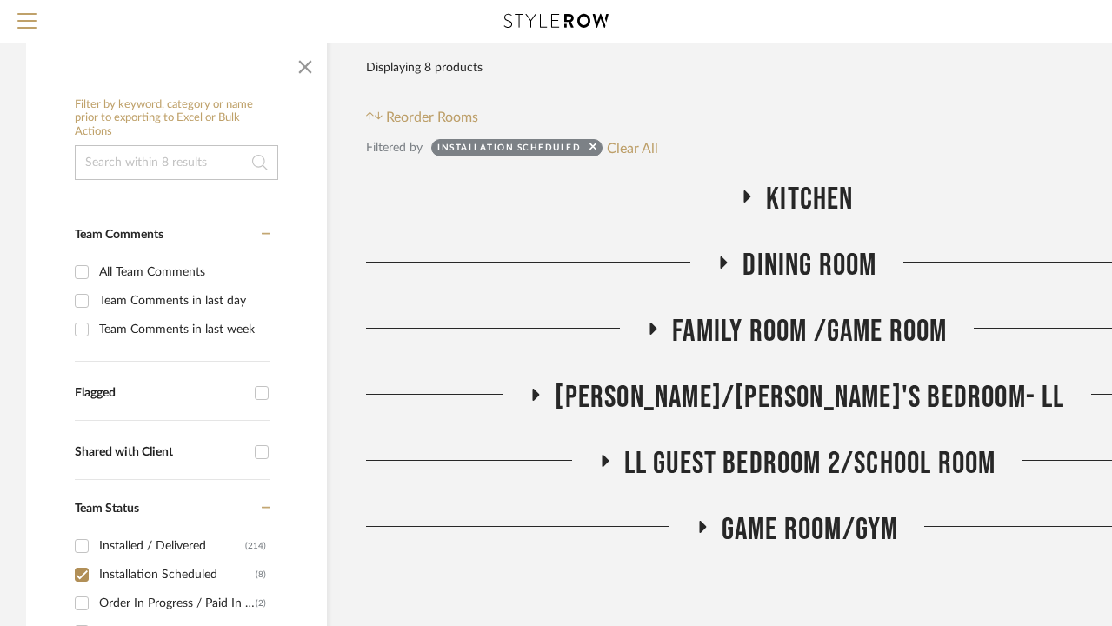
click at [830, 205] on span "Kitchen" at bounding box center [809, 199] width 87 height 37
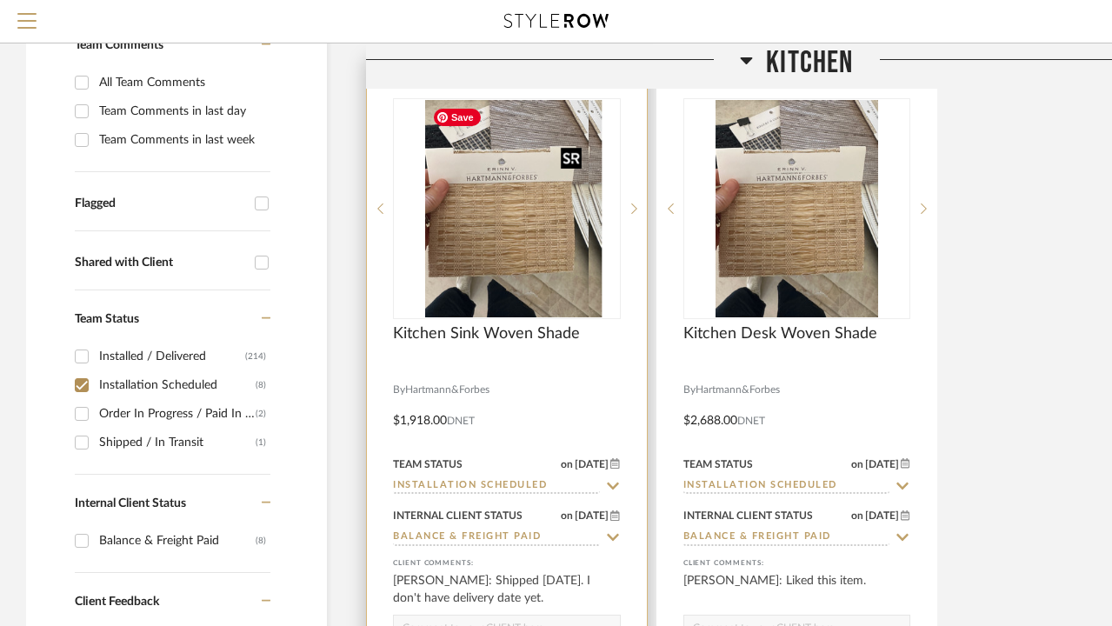
scroll to position [499, 0]
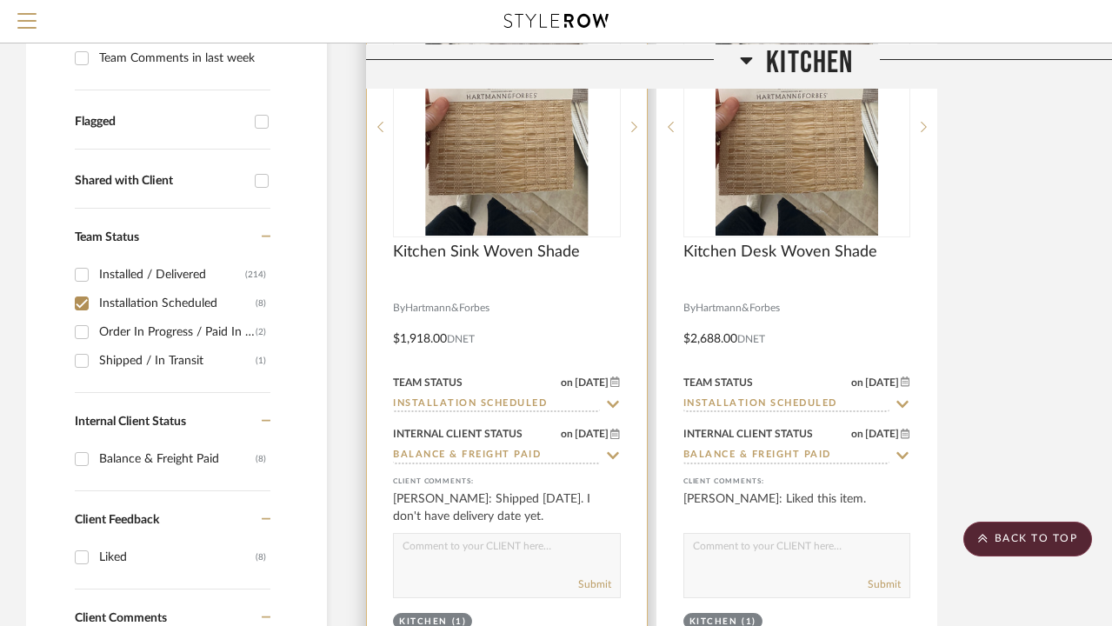
click at [481, 410] on input "Installation Scheduled" at bounding box center [496, 404] width 207 height 17
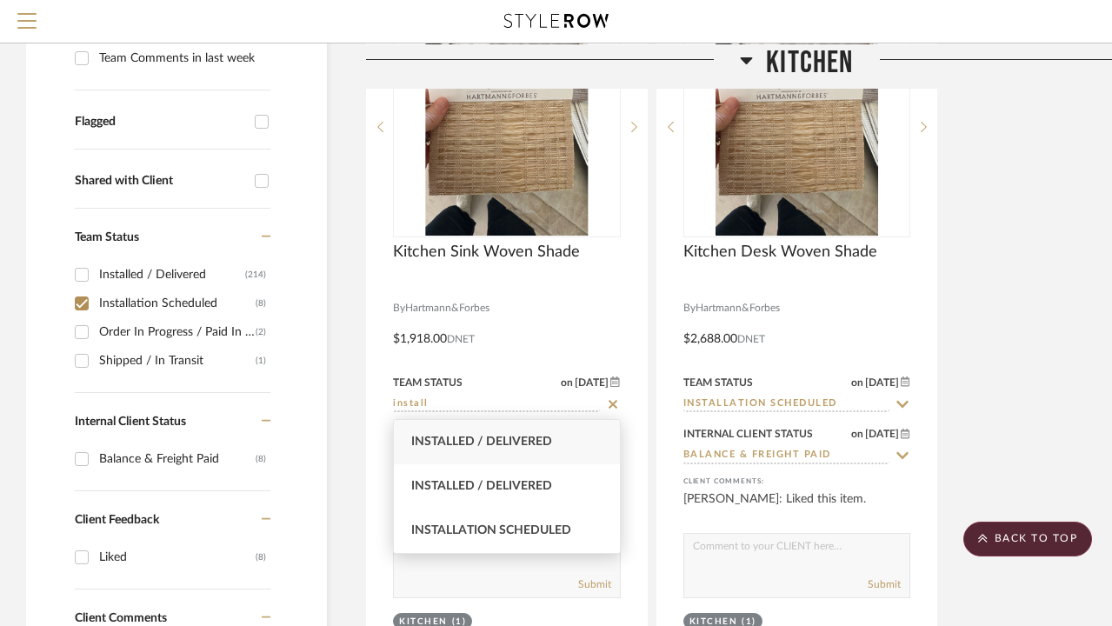
type input "install"
click at [492, 459] on div "Installed / Delivered" at bounding box center [507, 442] width 226 height 44
type input "[DATE]"
type input "Installed / Delivered"
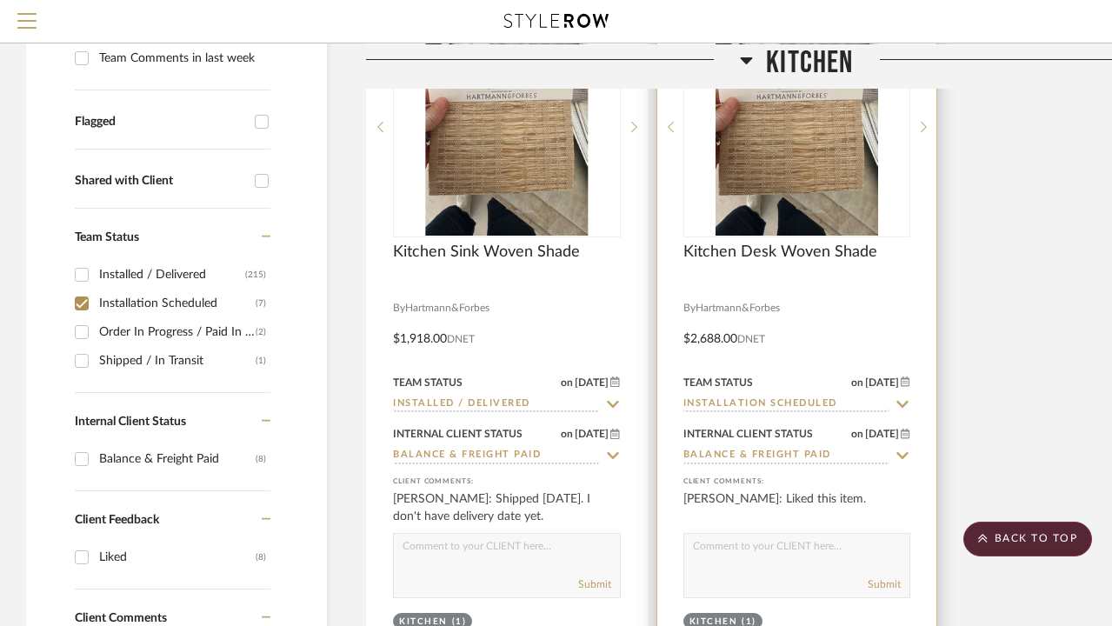
click at [772, 406] on input "Installation Scheduled" at bounding box center [786, 404] width 207 height 17
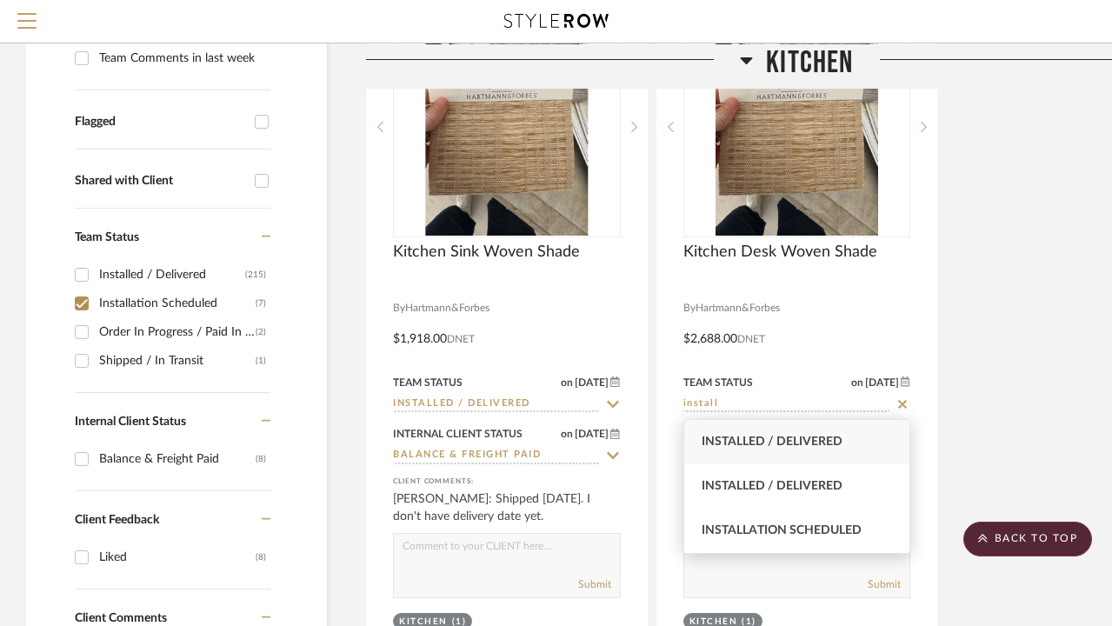
type input "install"
click at [776, 440] on span "Installed / Delivered" at bounding box center [772, 442] width 141 height 12
type input "[DATE]"
type input "Installed / Delivered"
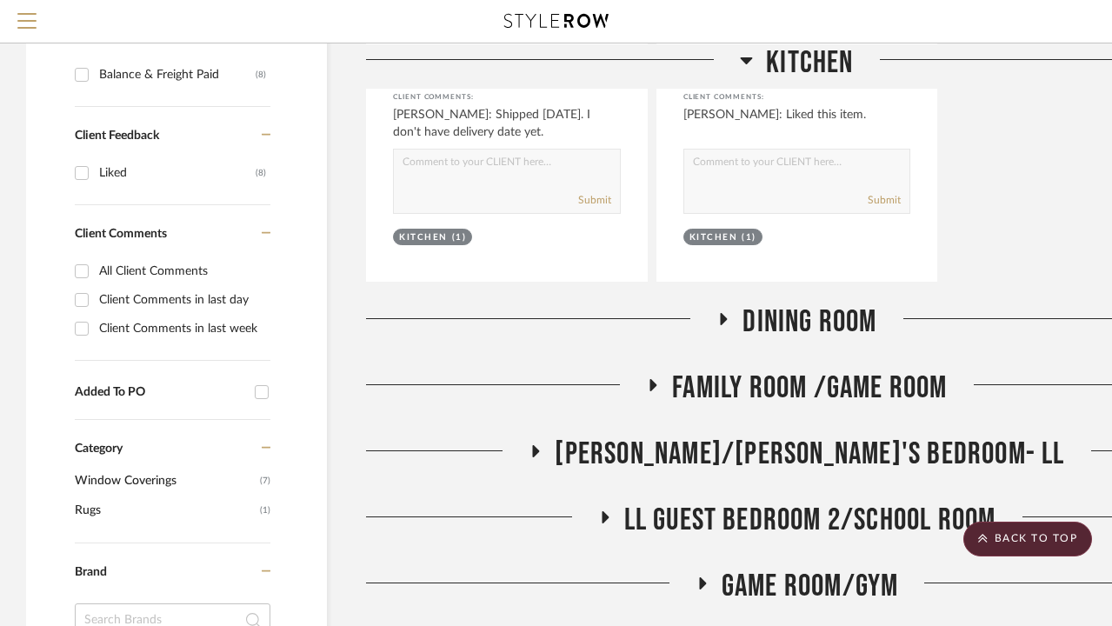
scroll to position [929, 0]
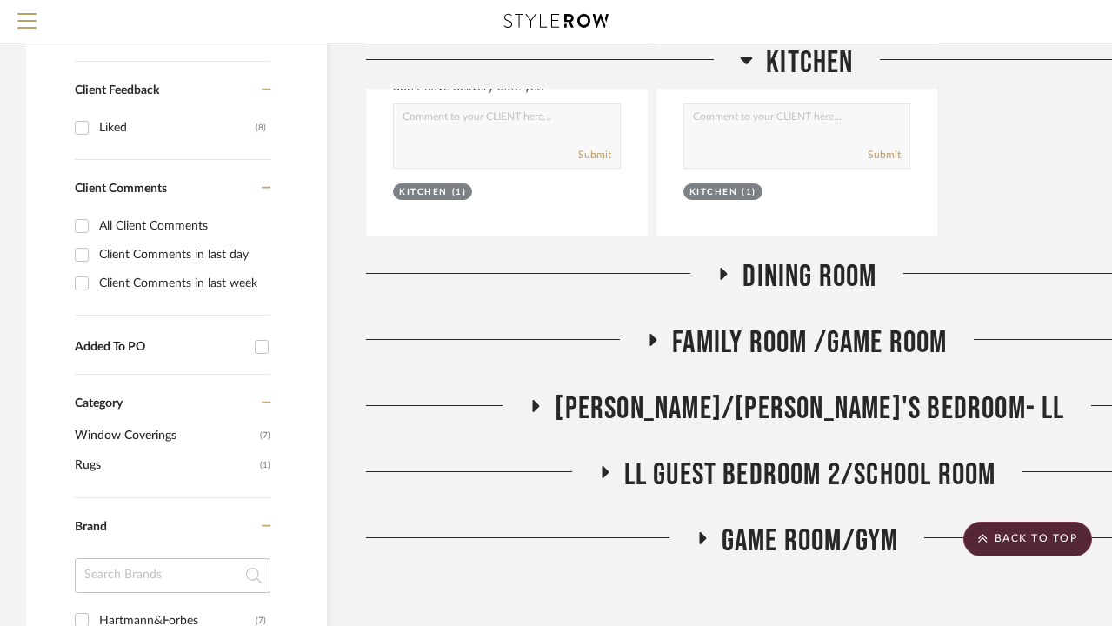
click at [769, 266] on span "Dining Room" at bounding box center [810, 276] width 134 height 37
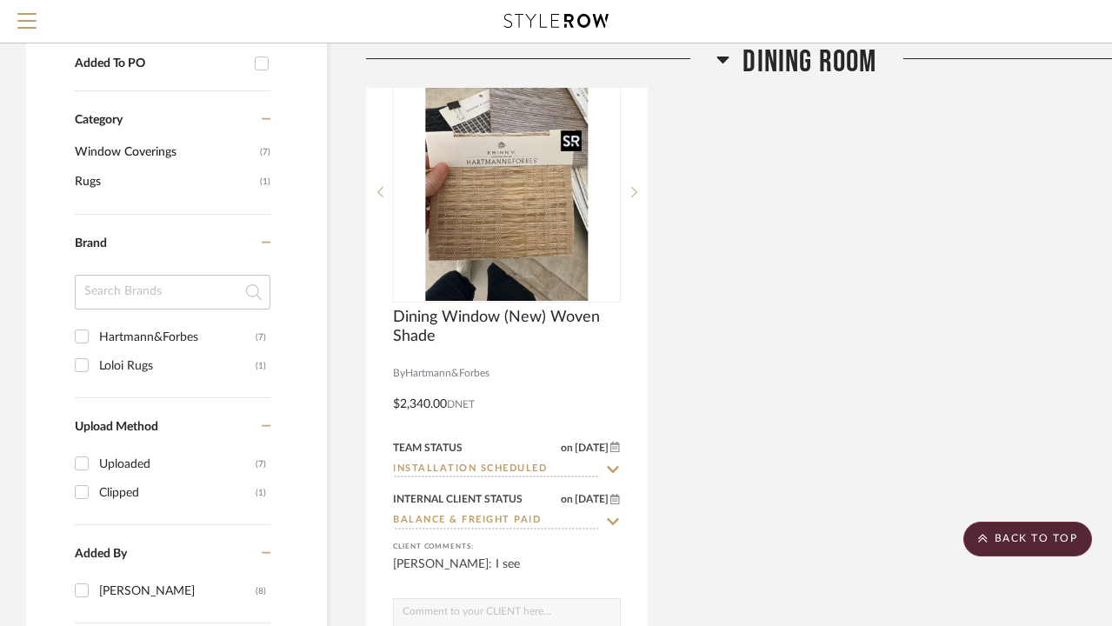
scroll to position [1243, 0]
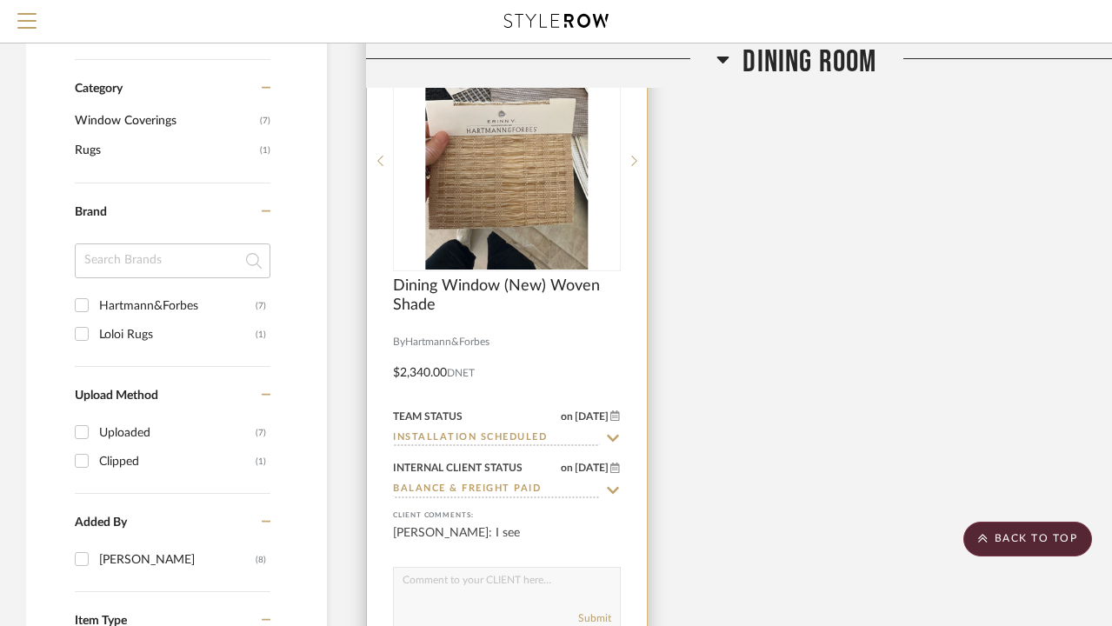
click at [524, 436] on input "Installation Scheduled" at bounding box center [496, 438] width 207 height 17
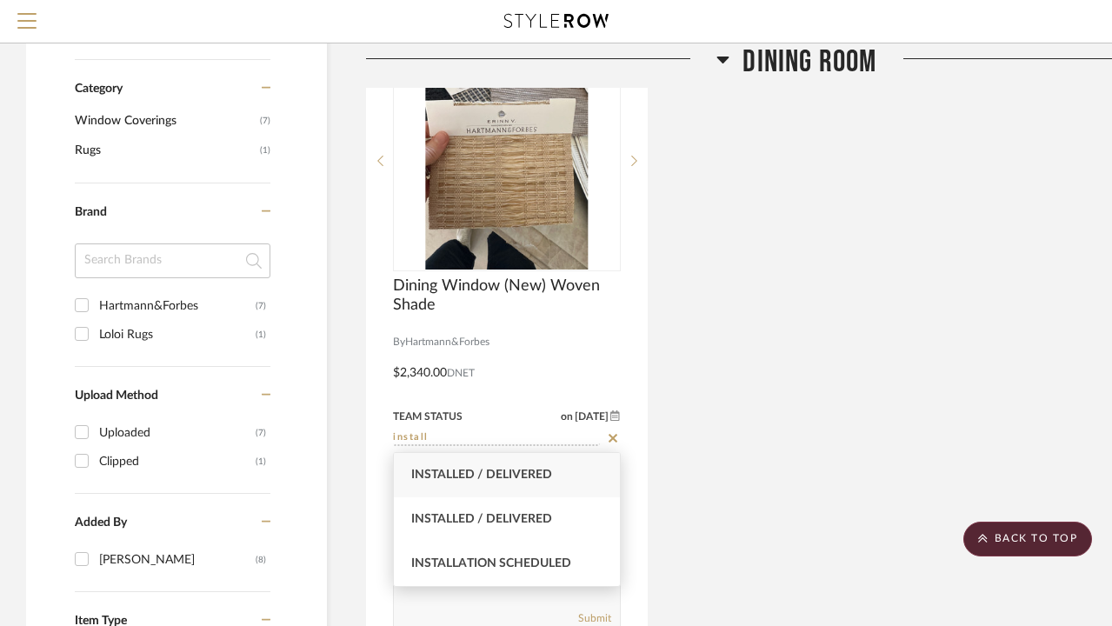
type input "install"
click at [505, 471] on span "Installed / Delivered" at bounding box center [481, 475] width 141 height 12
type input "[DATE]"
type input "Installed / Delivered"
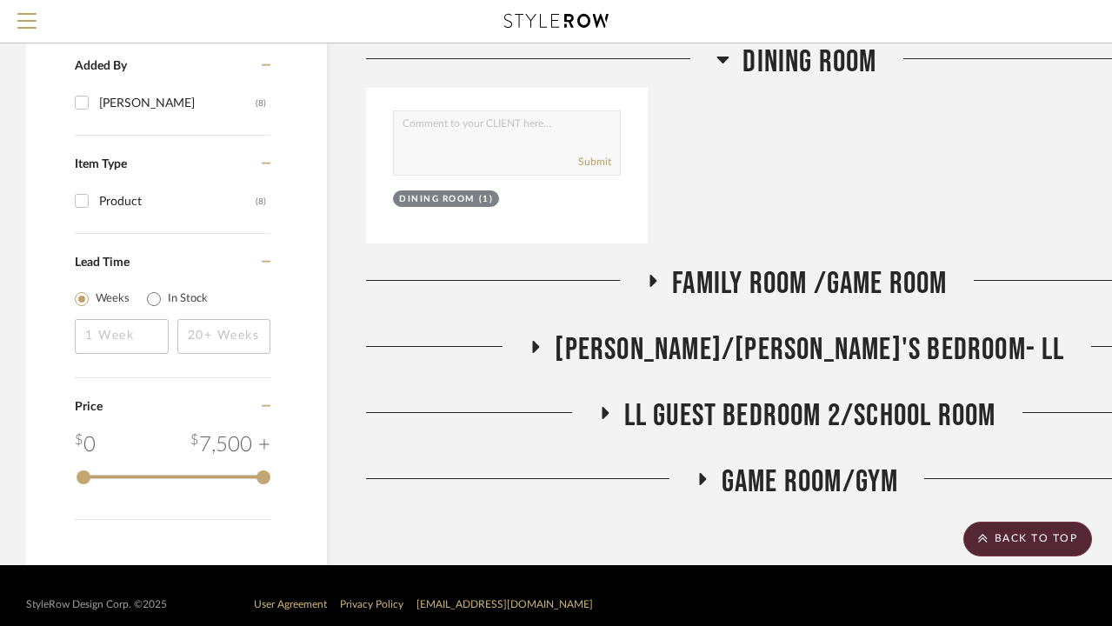
scroll to position [1716, 0]
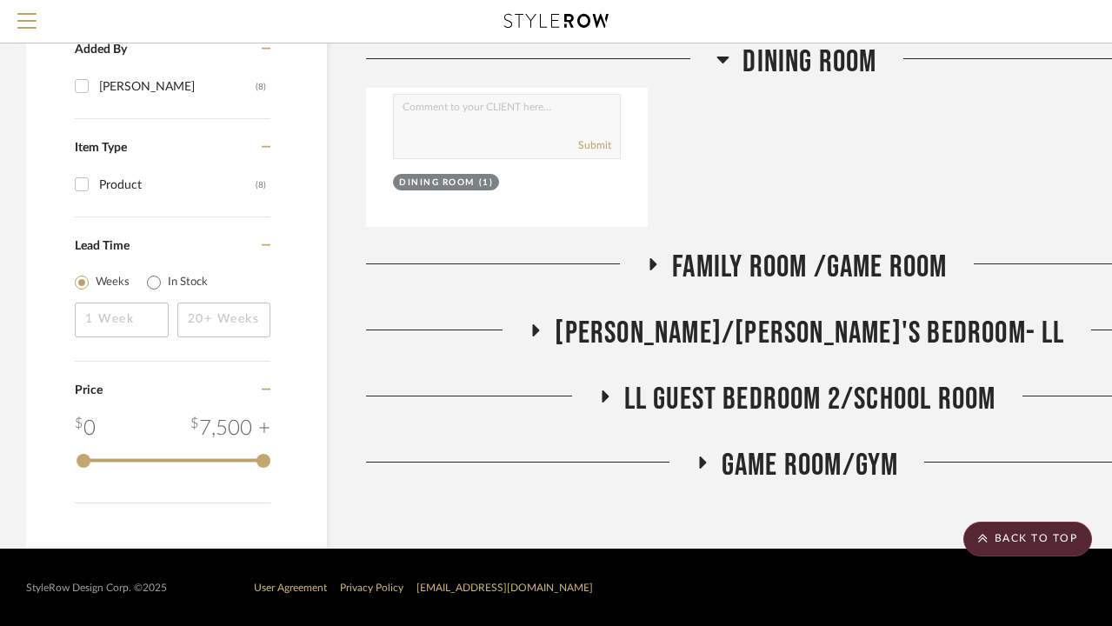
click at [771, 268] on span "Family Room /Game Room" at bounding box center [809, 267] width 275 height 37
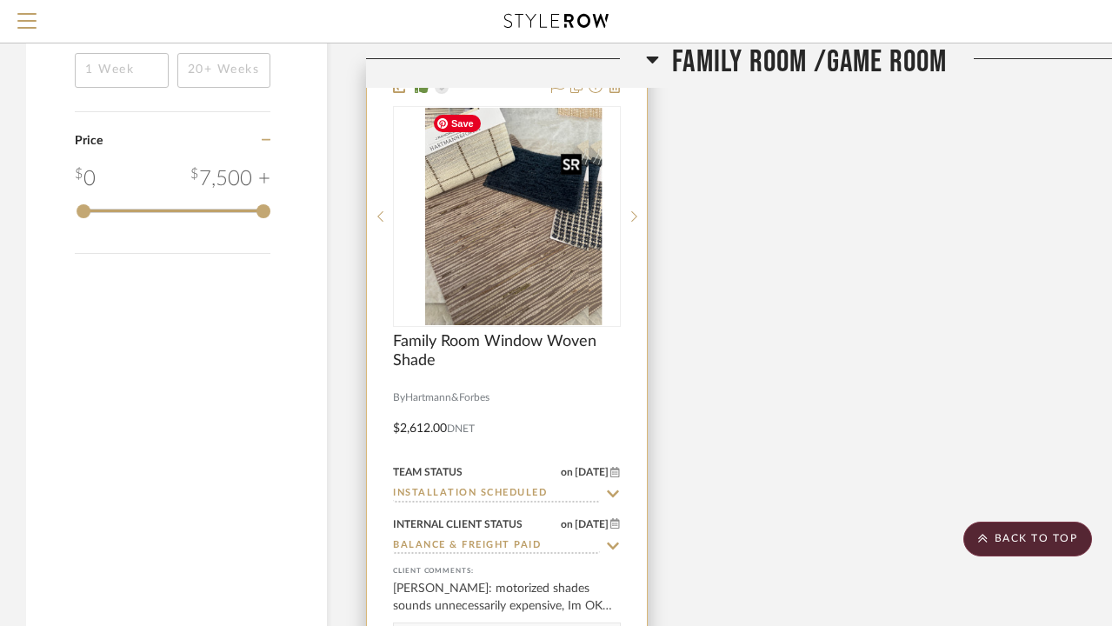
scroll to position [2024, 0]
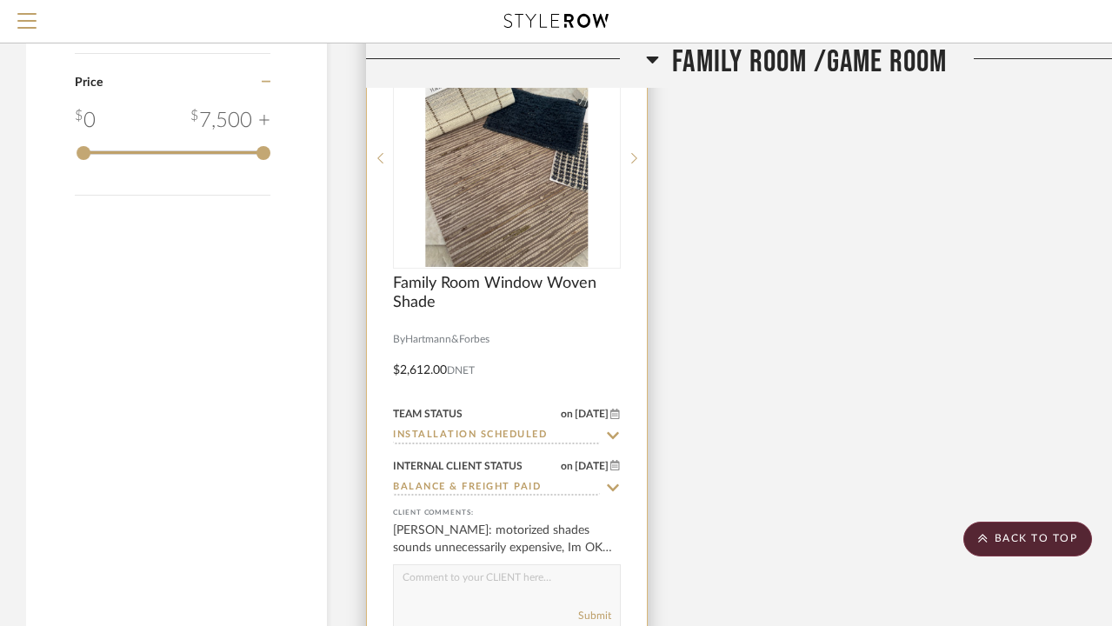
click at [483, 430] on input "Installation Scheduled" at bounding box center [496, 436] width 207 height 17
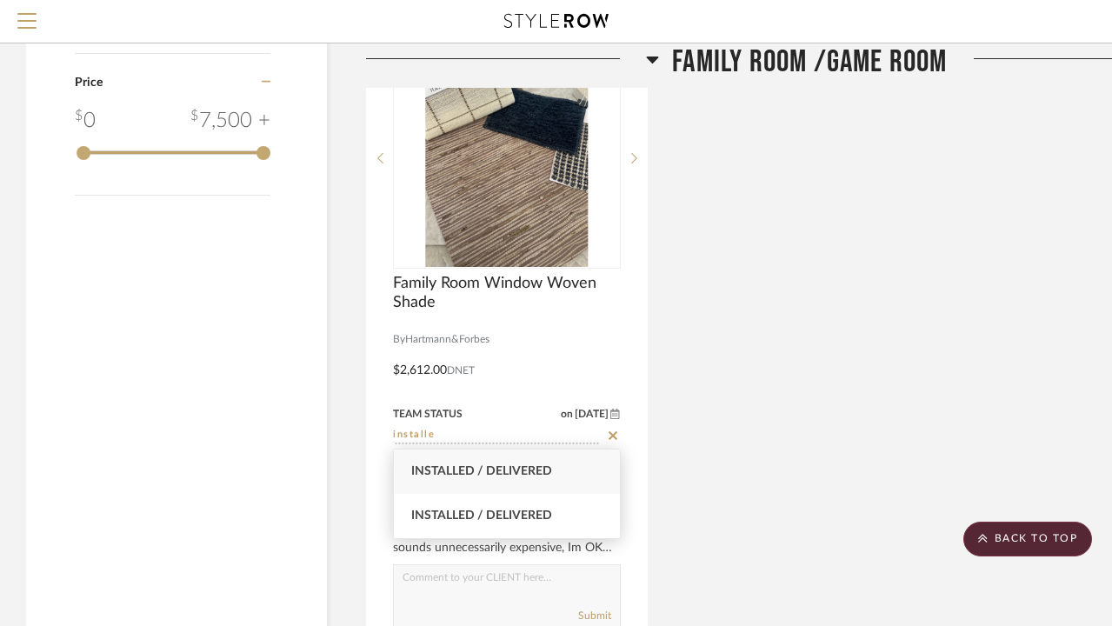
type input "installe"
click at [464, 471] on span "Installed / Delivered" at bounding box center [481, 471] width 141 height 12
type input "[DATE]"
type input "Installed / Delivered"
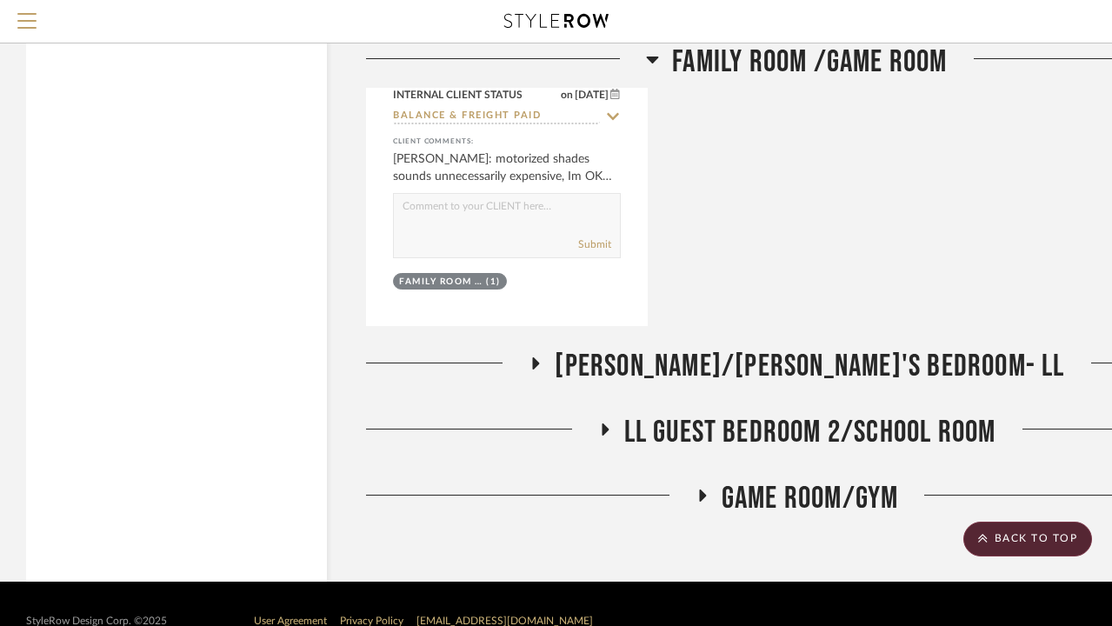
click at [715, 350] on span "[PERSON_NAME]/[PERSON_NAME]'s Bedroom- LL" at bounding box center [809, 366] width 509 height 37
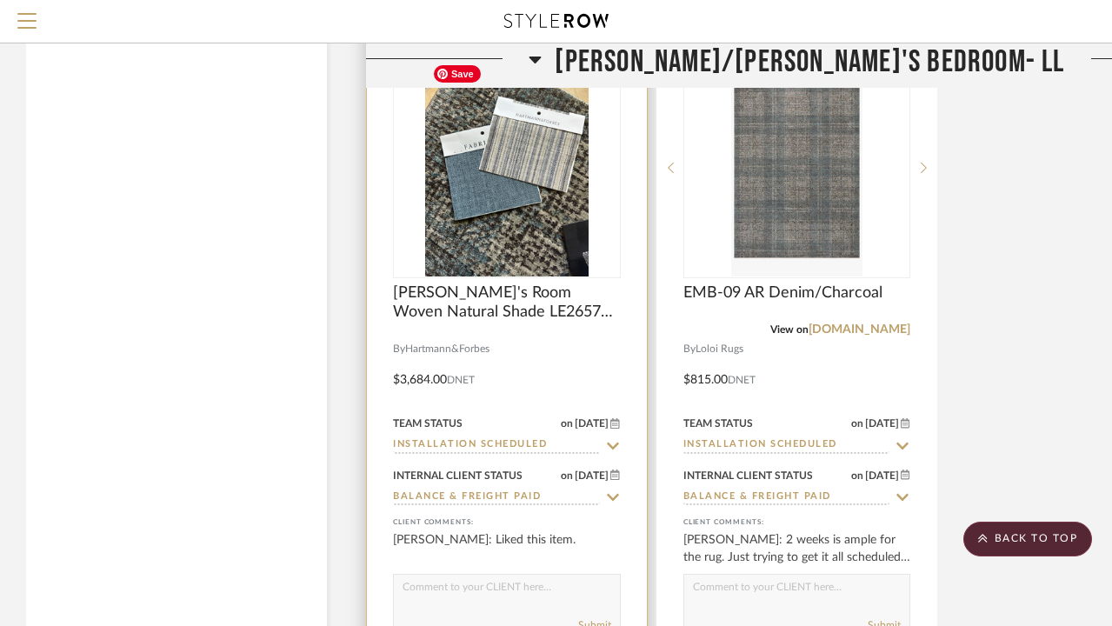
scroll to position [2797, 0]
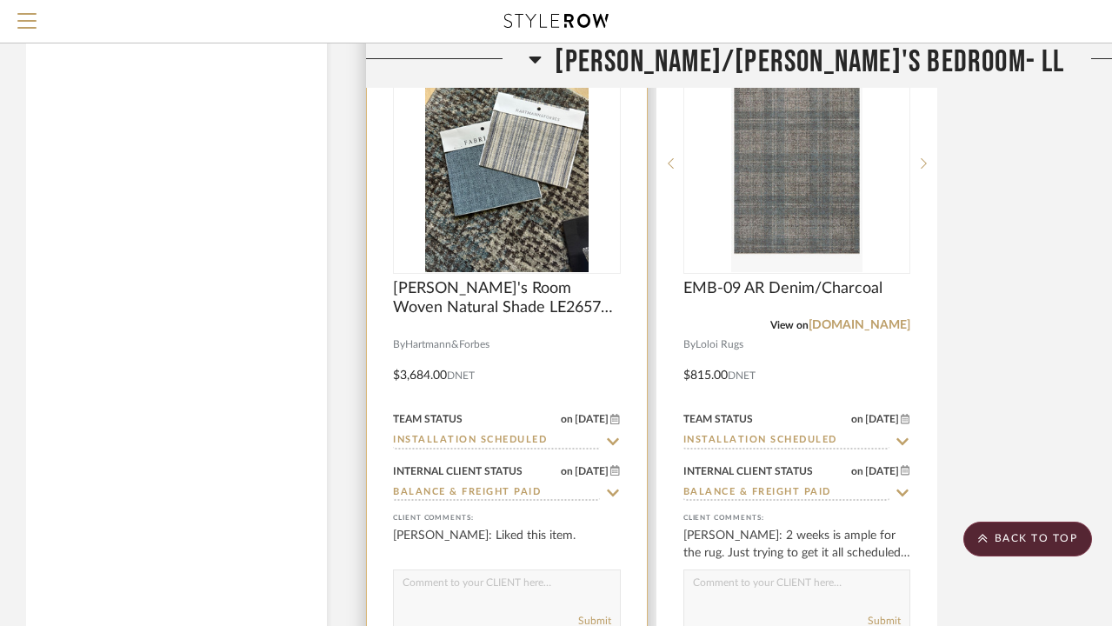
click at [504, 441] on input "Installation Scheduled" at bounding box center [496, 441] width 207 height 17
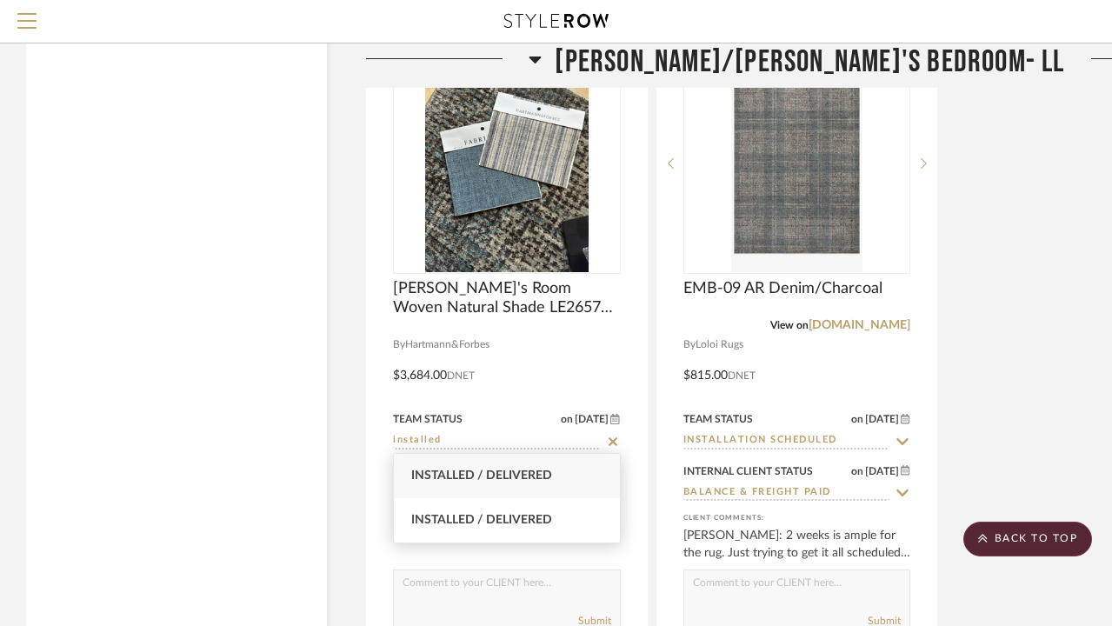
type input "installed"
click at [512, 478] on span "Installed / Delivered" at bounding box center [481, 476] width 141 height 12
type input "[DATE]"
type input "Installed / Delivered"
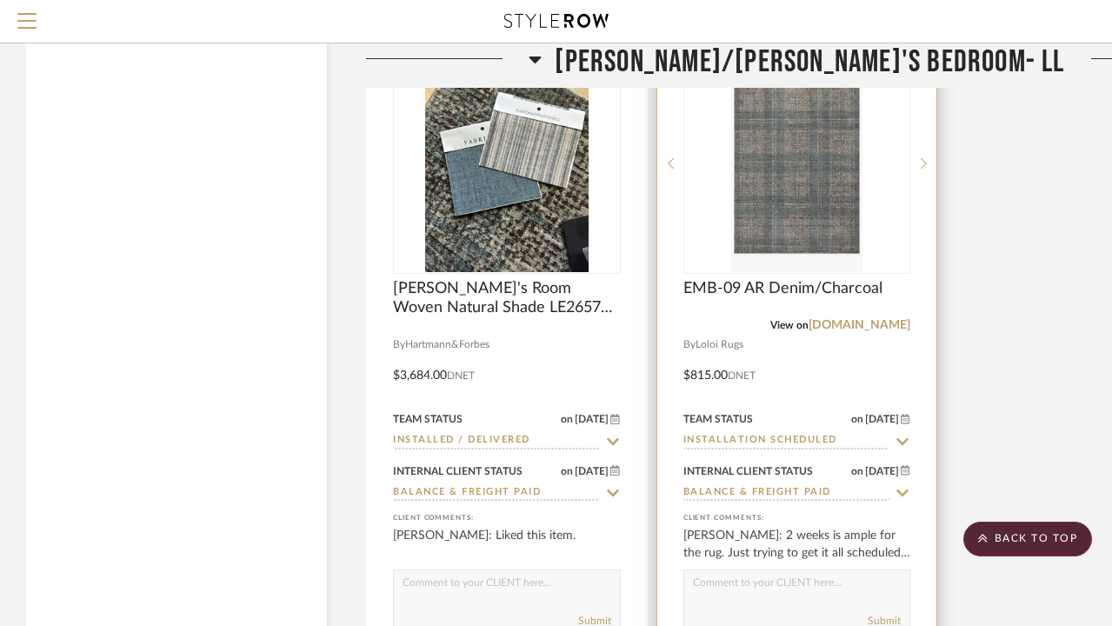
click at [764, 442] on input "Installation Scheduled" at bounding box center [786, 441] width 207 height 17
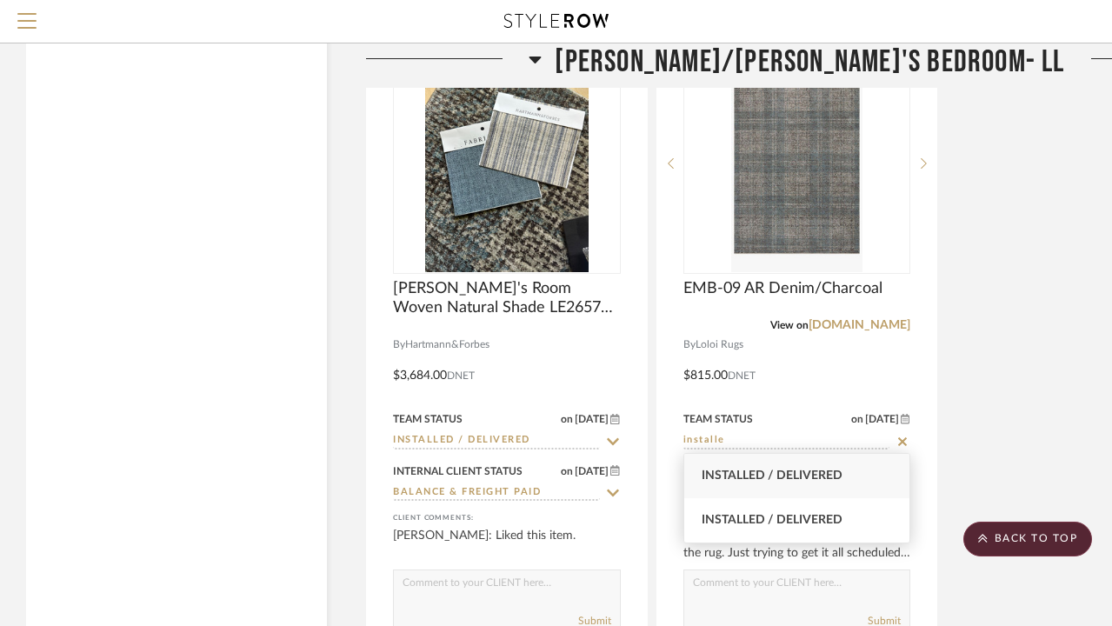
type input "installe"
click at [767, 470] on span "Installed / Delivered" at bounding box center [772, 476] width 141 height 12
type input "[DATE]"
type input "Installed / Delivered"
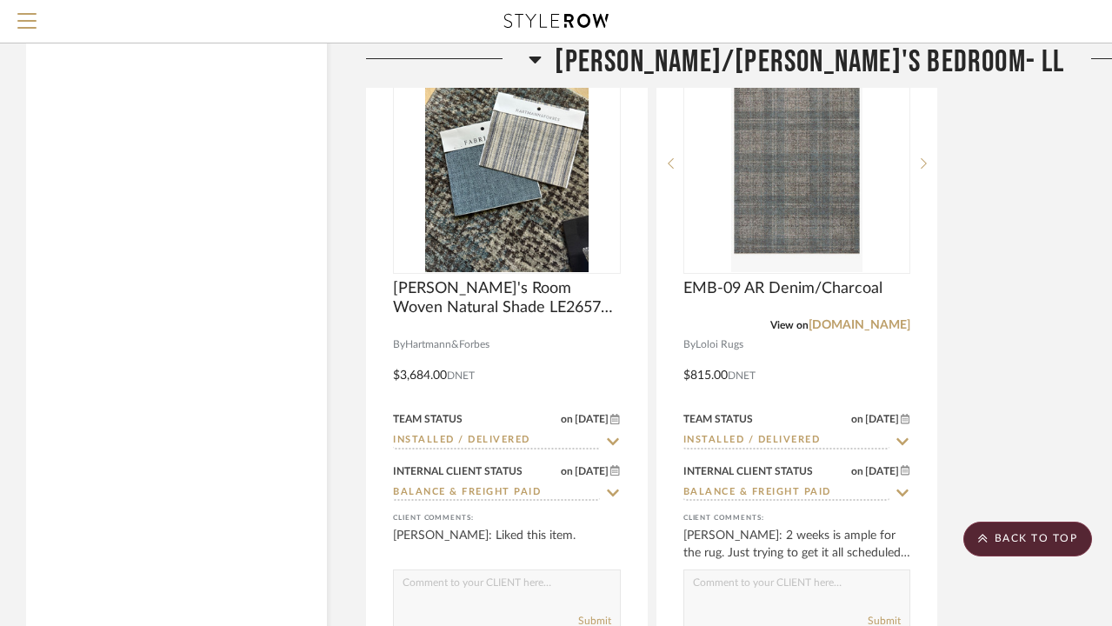
scroll to position [3139, 0]
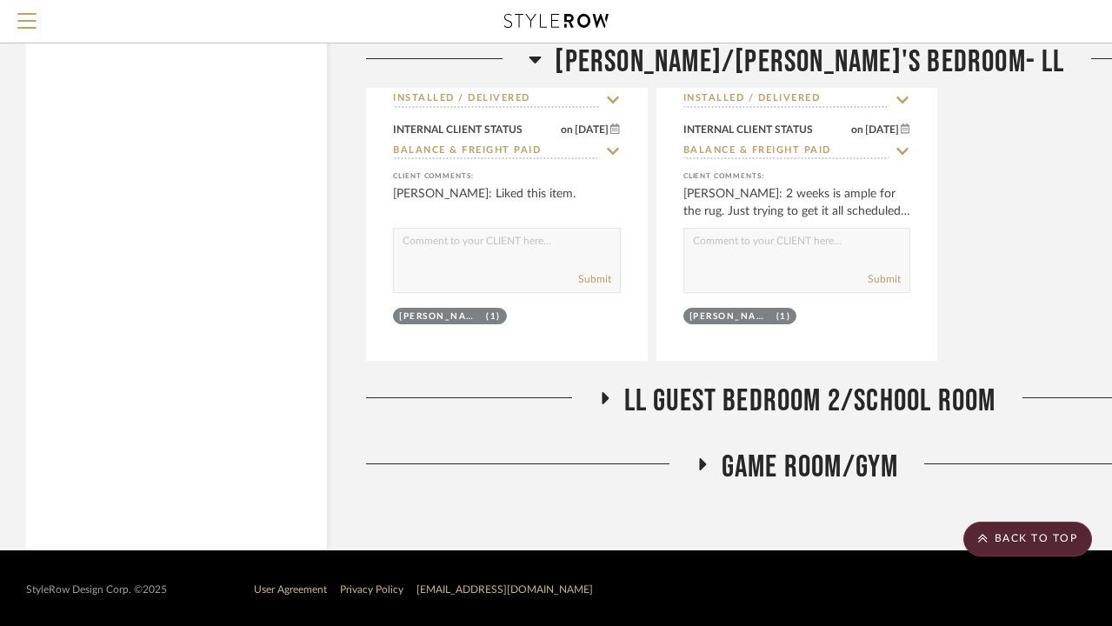
click at [757, 395] on span "LL Guest Bedroom 2/School Room" at bounding box center [810, 401] width 372 height 37
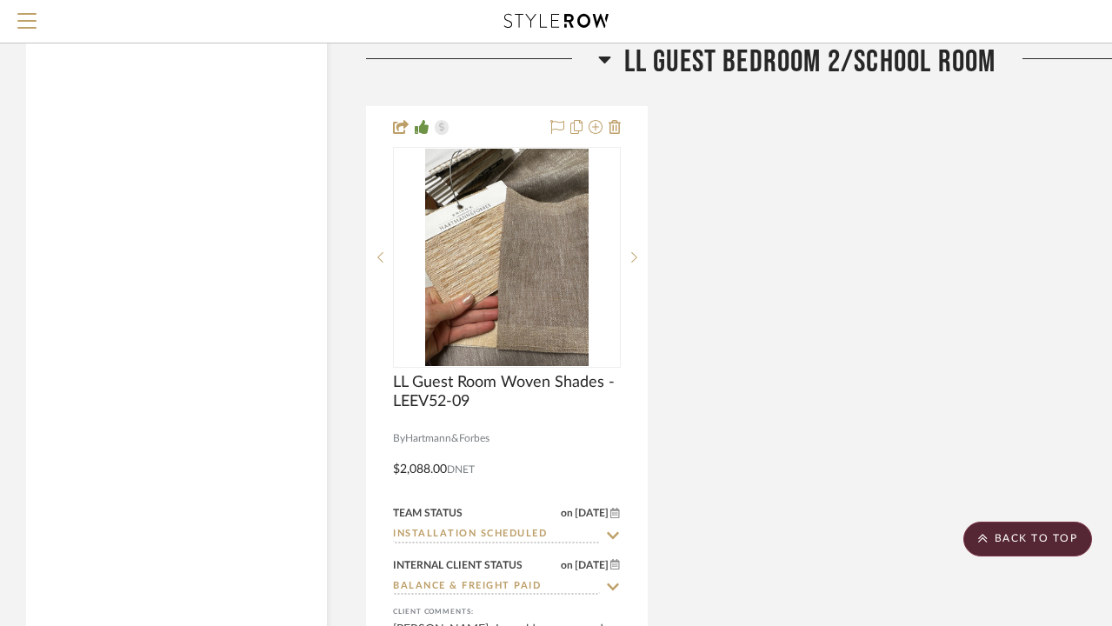
scroll to position [3509, 0]
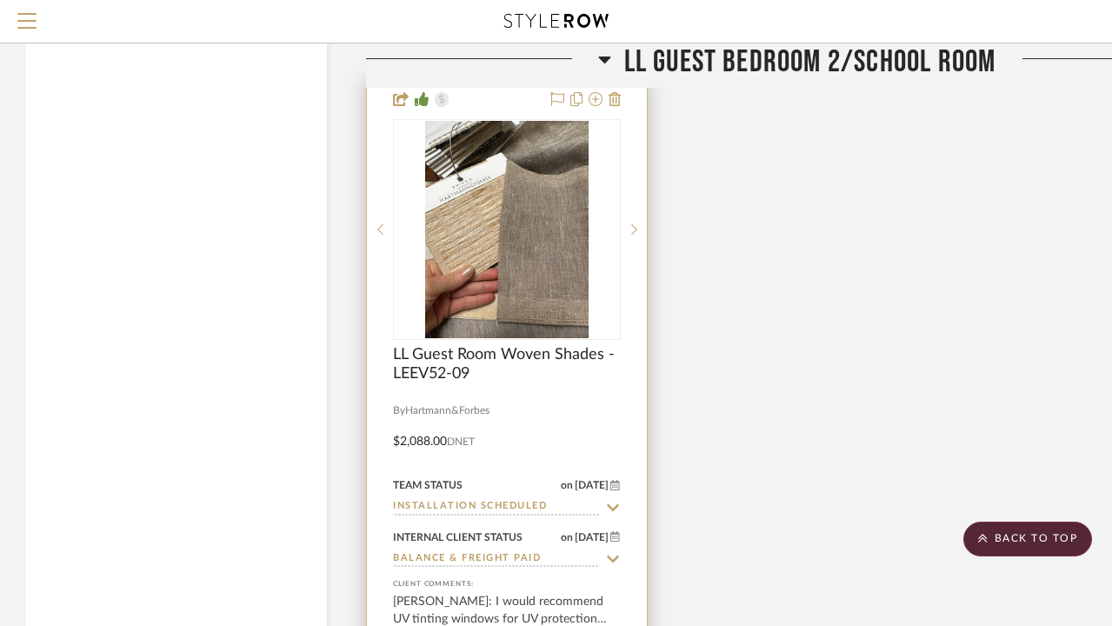
click at [531, 499] on input "Installation Scheduled" at bounding box center [496, 507] width 207 height 17
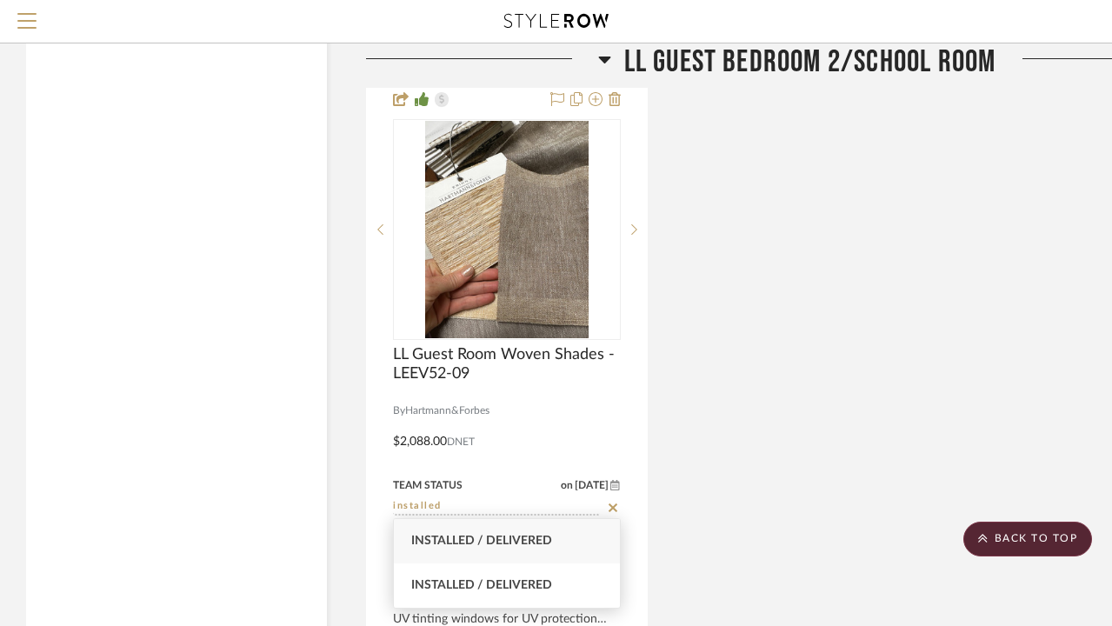
type input "installed"
click at [506, 535] on span "Installed / Delivered" at bounding box center [481, 541] width 141 height 12
type input "[DATE]"
type input "Installed / Delivered"
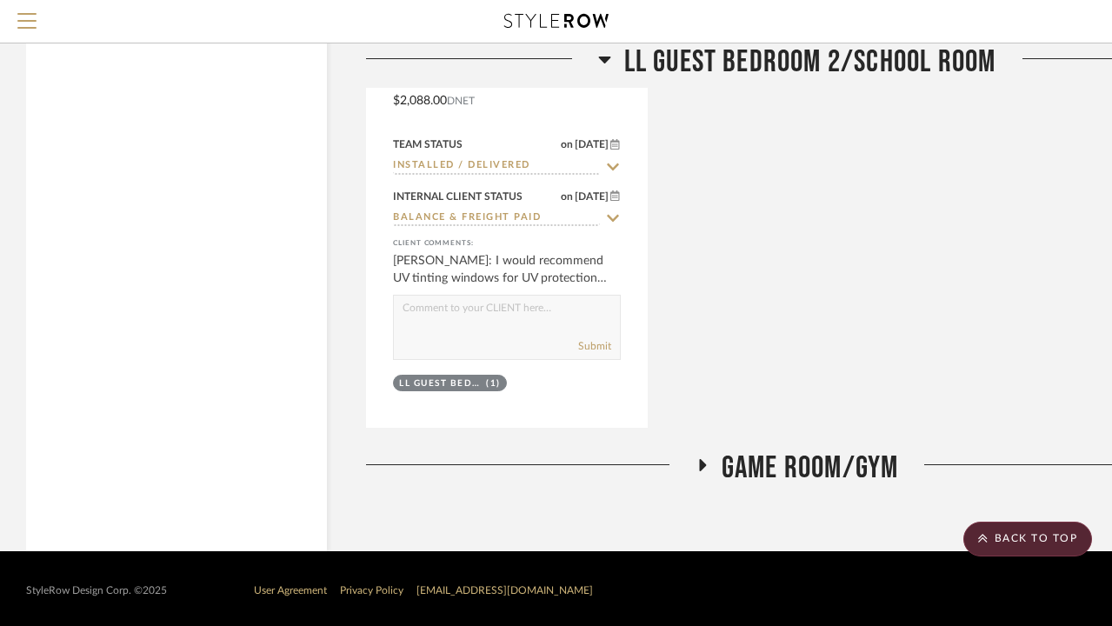
click at [732, 451] on span "Game Room/Gym" at bounding box center [810, 468] width 177 height 37
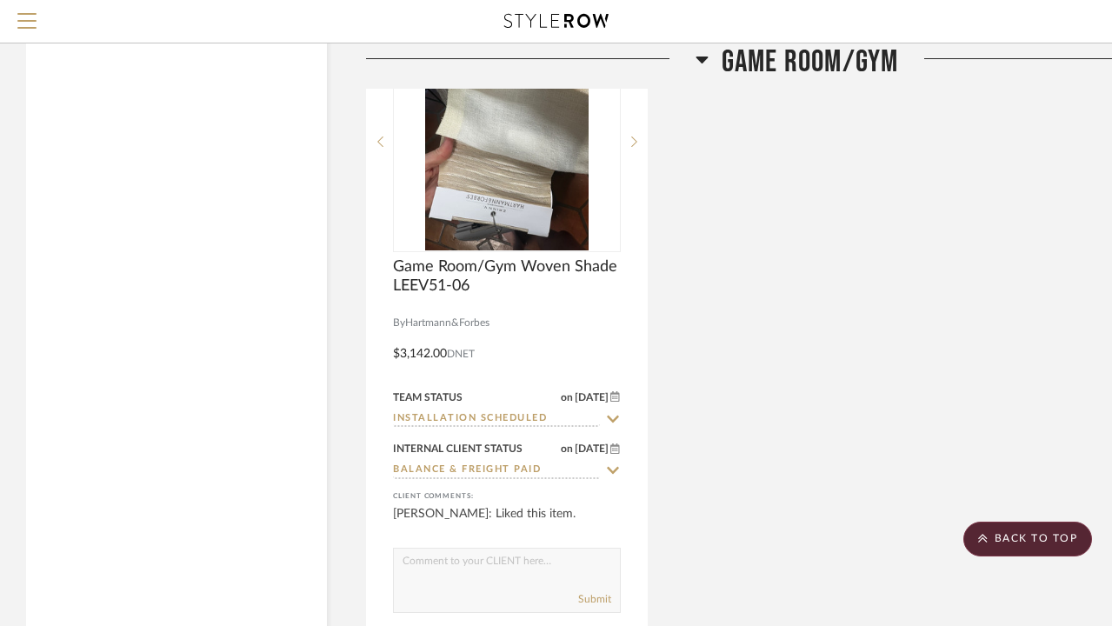
scroll to position [4539, 0]
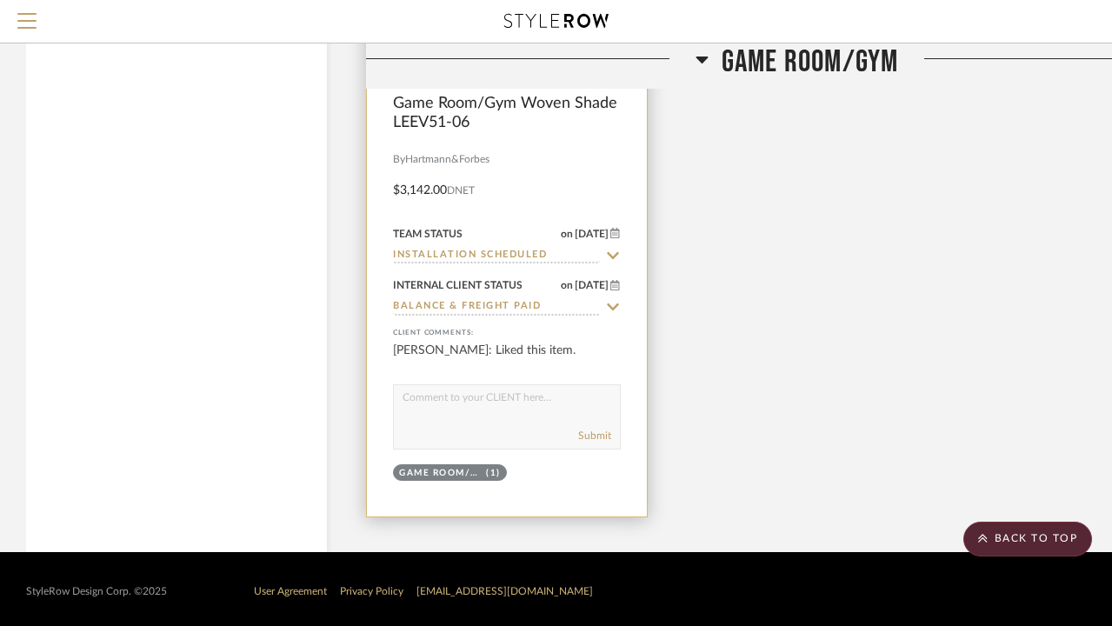
click at [509, 252] on input "Installation Scheduled" at bounding box center [496, 256] width 207 height 17
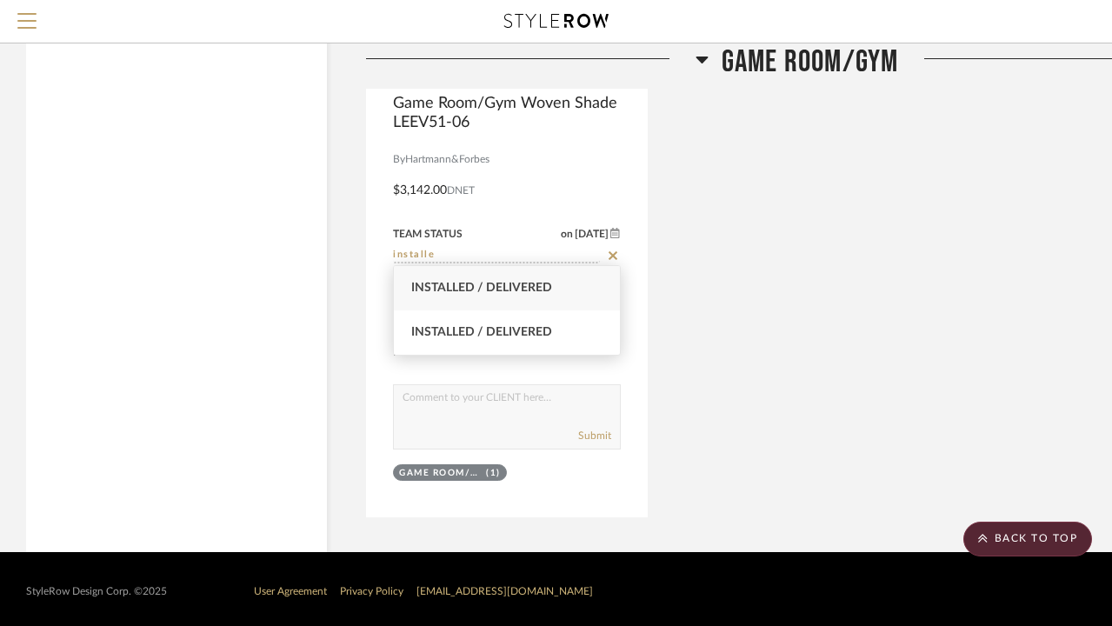
type input "installe"
click at [506, 289] on span "Installed / Delivered" at bounding box center [481, 288] width 141 height 12
type input "[DATE]"
type input "Installed / Delivered"
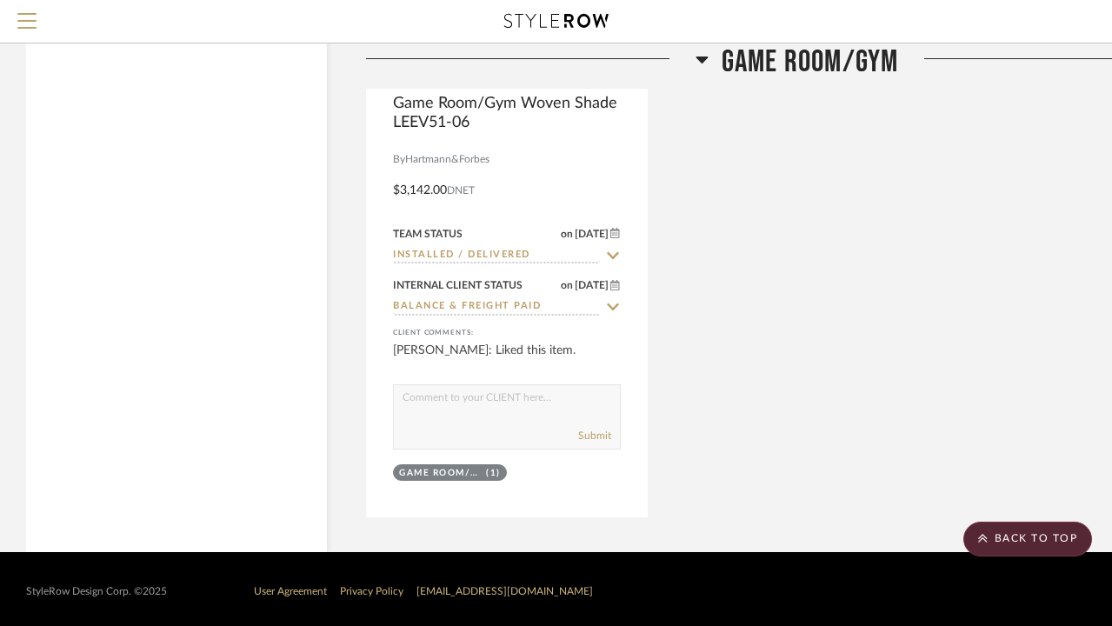
click at [759, 323] on div "Game Room/Gym Woven Shade LEEV51-06 By [PERSON_NAME] LEEV51-06 Whitecaps - Tide…" at bounding box center [797, 172] width 862 height 690
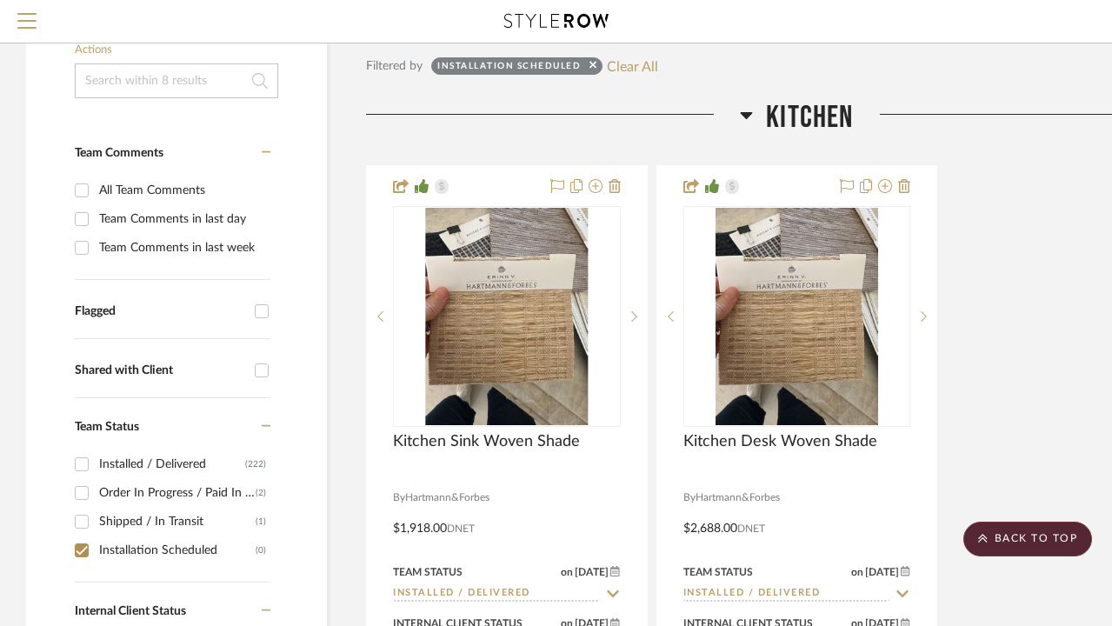
scroll to position [0, 0]
